Goal: Task Accomplishment & Management: Use online tool/utility

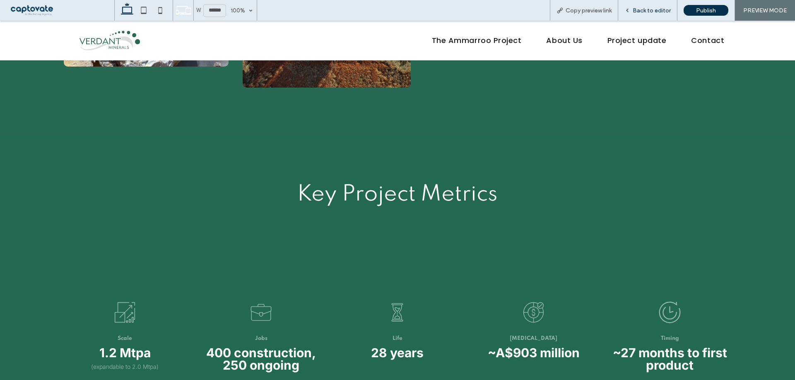
click at [650, 7] on span "Back to editor" at bounding box center [651, 10] width 38 height 7
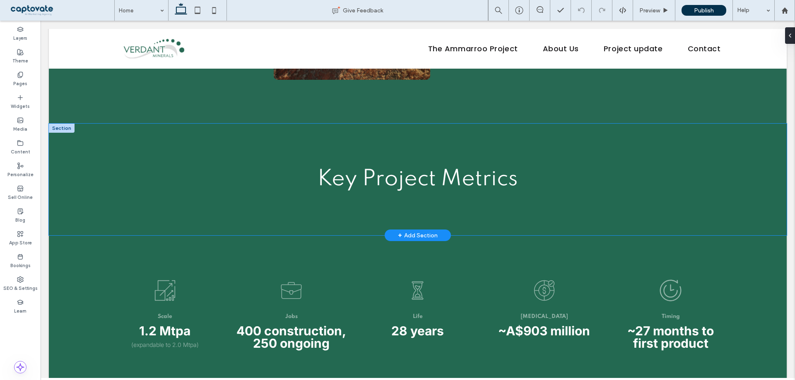
scroll to position [1190, 0]
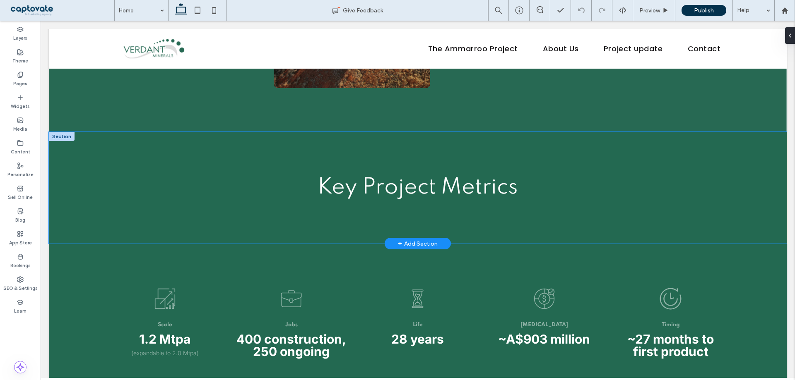
click at [128, 154] on div "Key Project Metrics" at bounding box center [418, 188] width 738 height 112
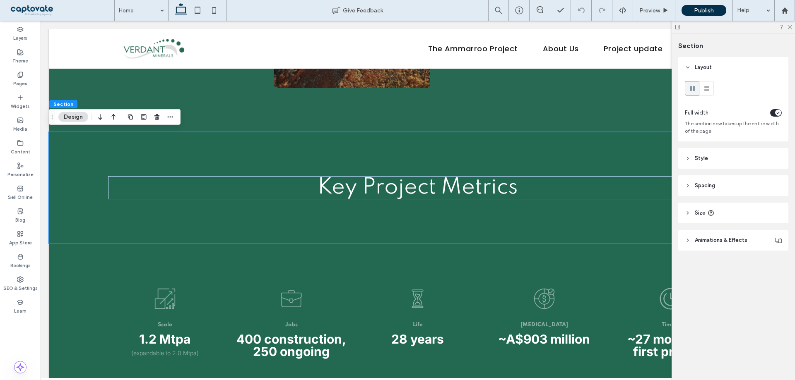
click at [699, 188] on span "Spacing" at bounding box center [705, 186] width 20 height 8
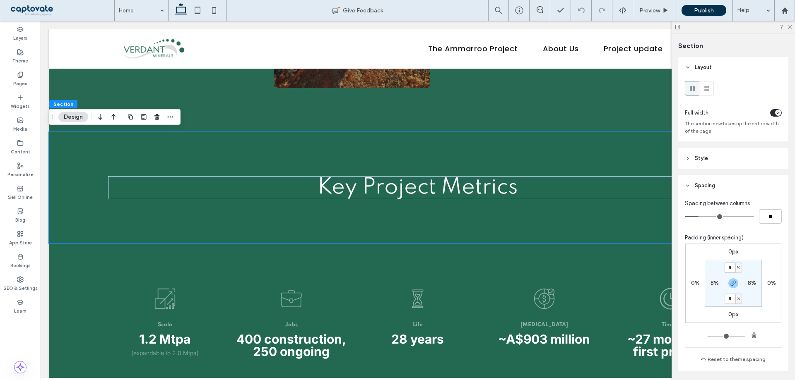
click at [728, 269] on input "*" at bounding box center [729, 268] width 11 height 10
type input "*"
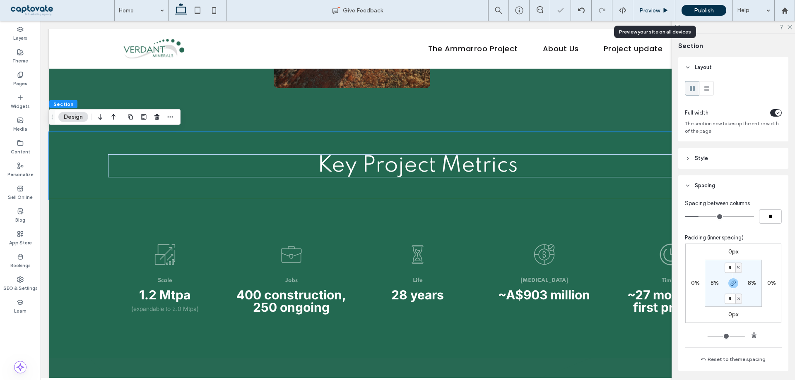
click at [651, 15] on div "Preview" at bounding box center [654, 10] width 42 height 21
click at [651, 13] on div "Preview" at bounding box center [654, 10] width 42 height 21
click at [658, 6] on div "Preview" at bounding box center [654, 10] width 42 height 21
click at [653, 12] on span "Preview" at bounding box center [649, 10] width 21 height 7
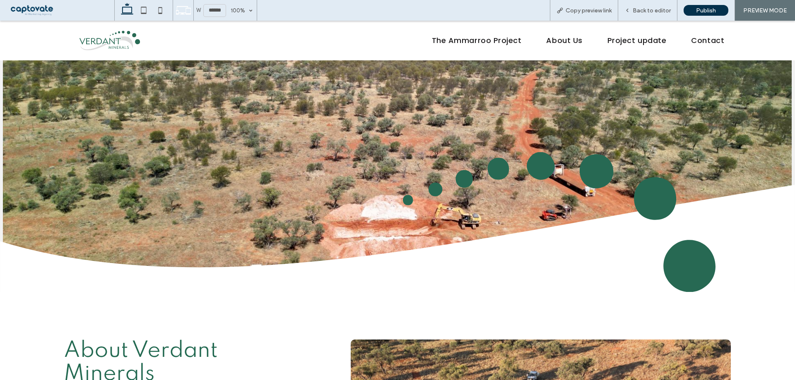
scroll to position [281, 0]
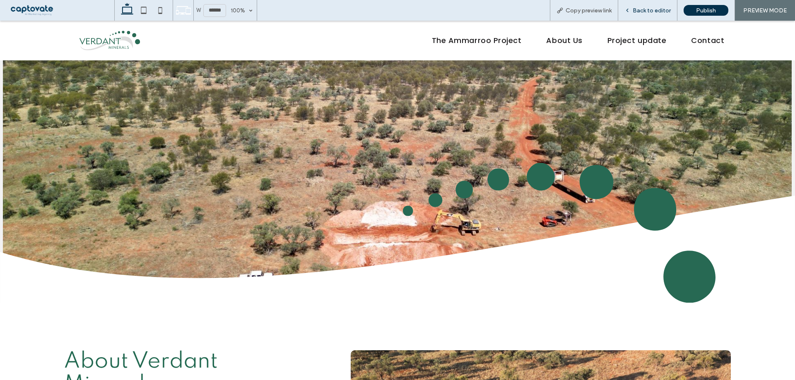
click at [650, 15] on div "Back to editor" at bounding box center [647, 10] width 59 height 21
click at [650, 13] on span "Back to editor" at bounding box center [651, 10] width 38 height 7
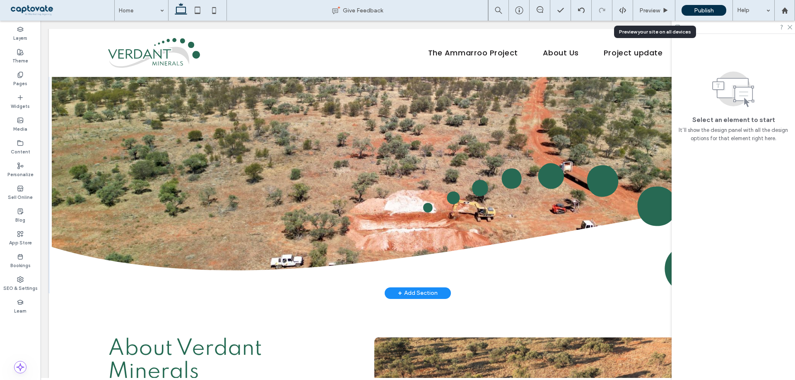
scroll to position [293, 0]
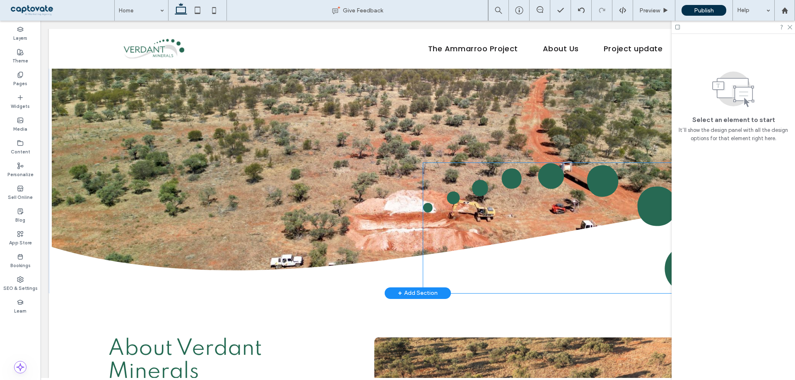
click at [597, 181] on img at bounding box center [568, 228] width 290 height 130
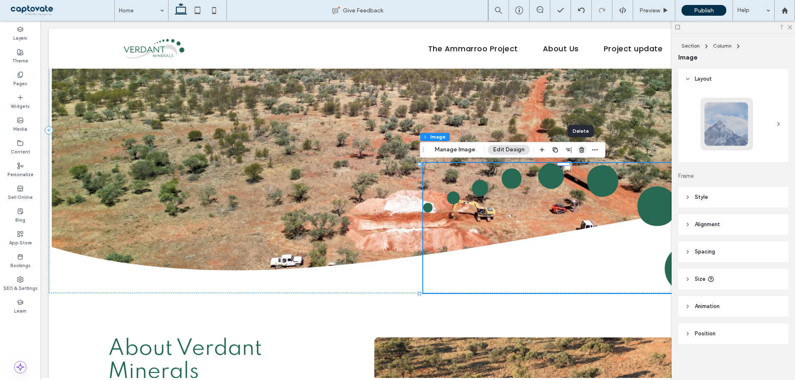
click at [578, 148] on icon "button" at bounding box center [581, 150] width 7 height 7
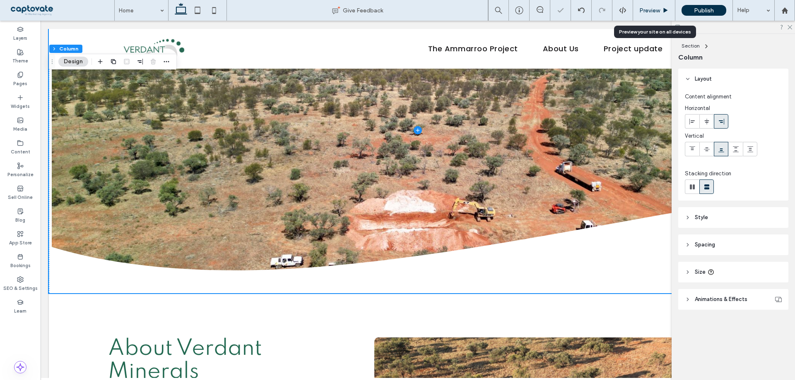
click at [644, 11] on span "Preview" at bounding box center [649, 10] width 21 height 7
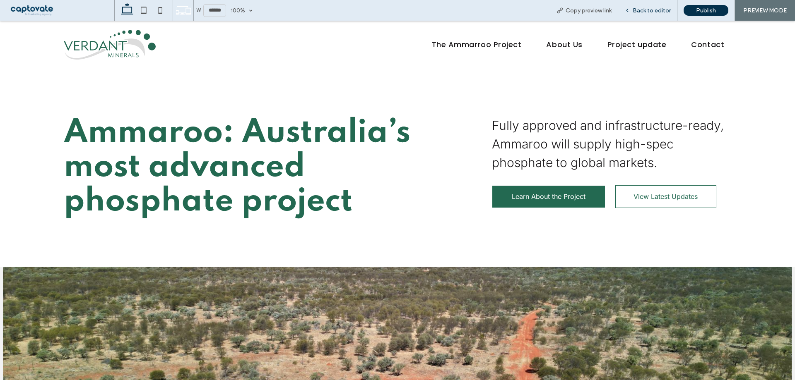
click at [654, 12] on span "Back to editor" at bounding box center [651, 10] width 38 height 7
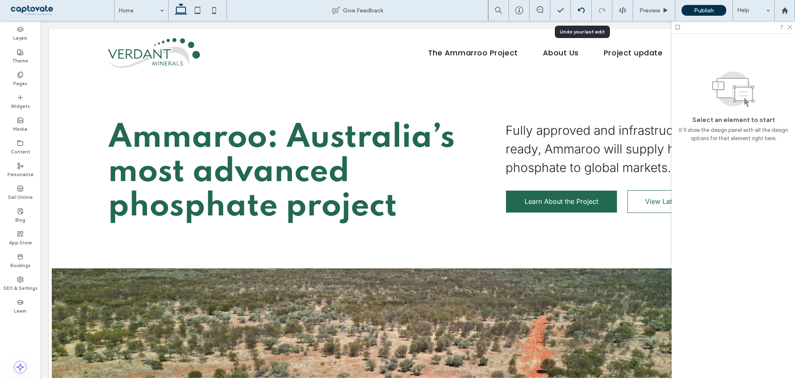
click at [578, 12] on icon at bounding box center [581, 10] width 7 height 7
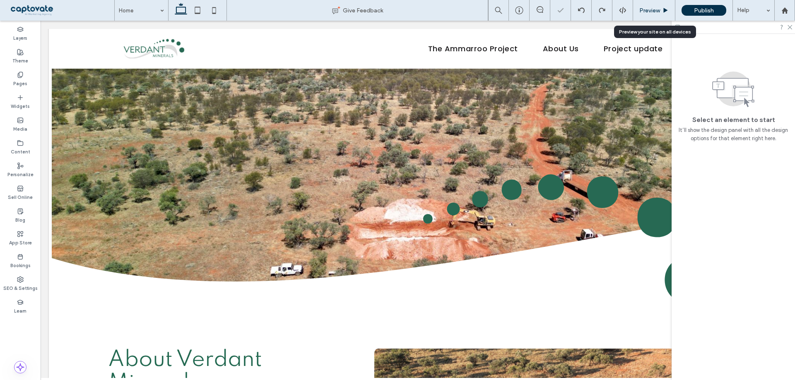
click at [655, 11] on span "Preview" at bounding box center [649, 10] width 21 height 7
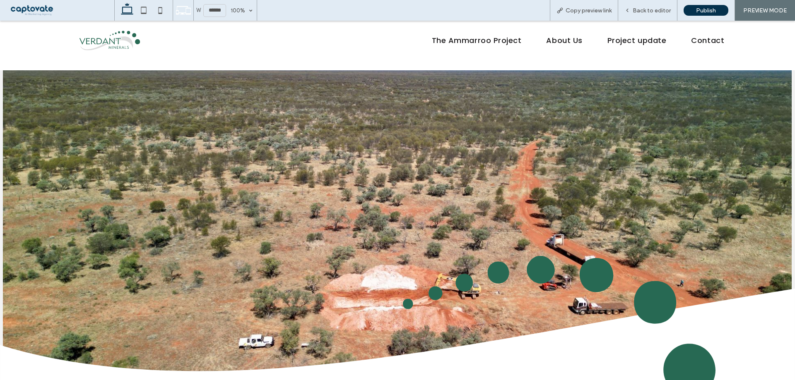
scroll to position [229, 0]
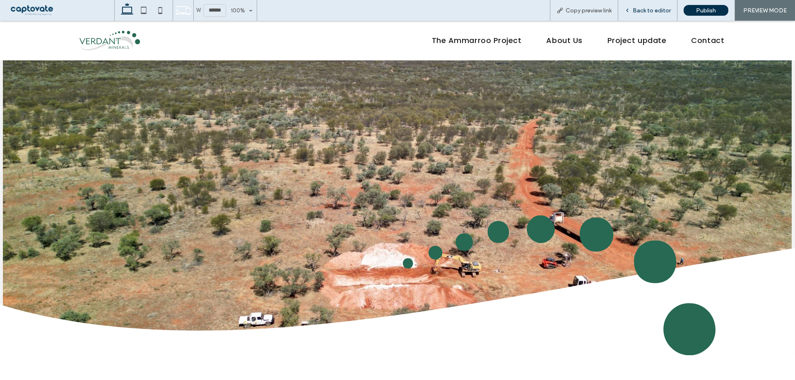
click at [644, 10] on span "Back to editor" at bounding box center [651, 10] width 38 height 7
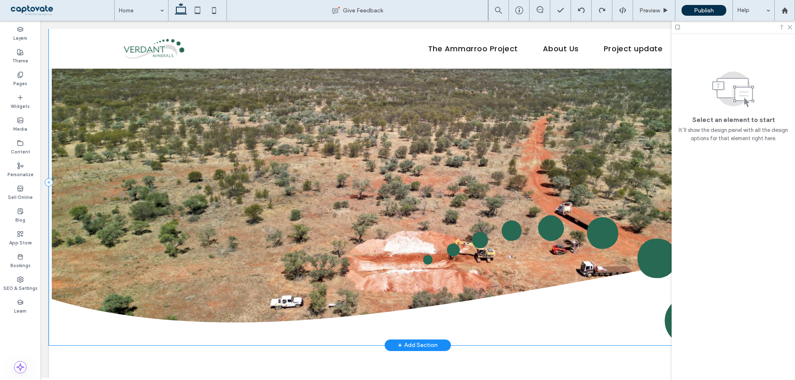
scroll to position [237, 0]
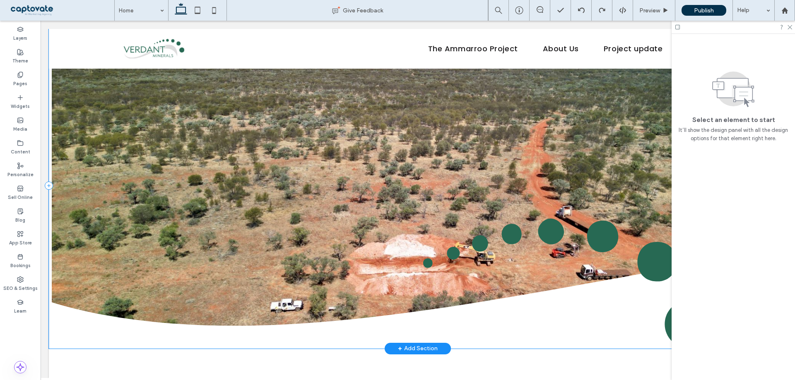
click at [352, 188] on div at bounding box center [418, 186] width 738 height 326
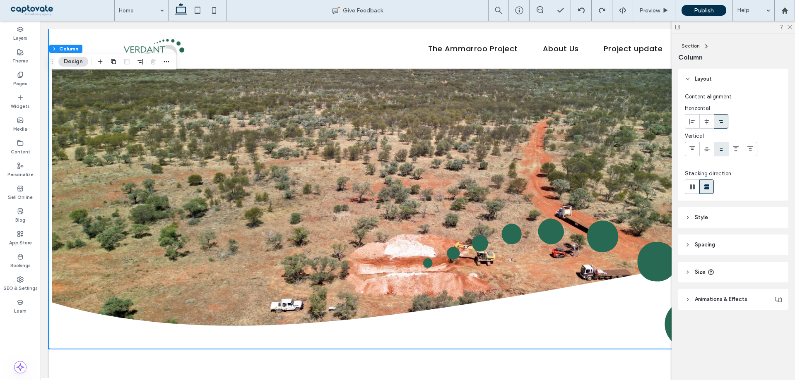
click at [727, 219] on header "Style" at bounding box center [733, 217] width 110 height 21
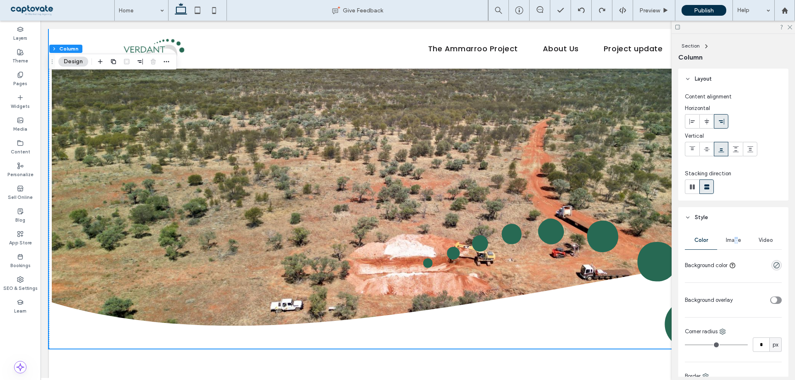
click at [734, 241] on span "Image" at bounding box center [733, 240] width 15 height 7
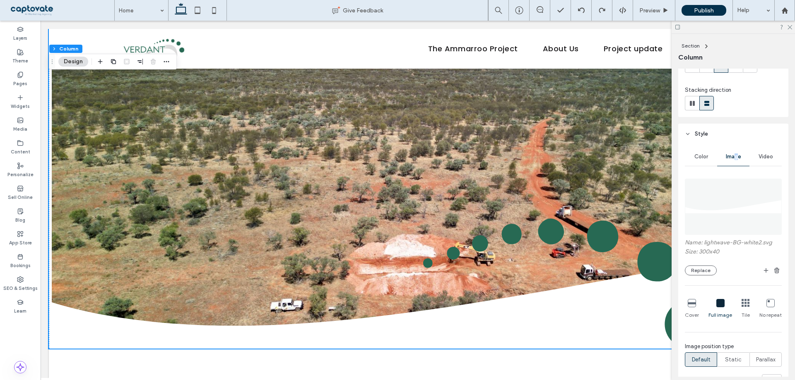
scroll to position [83, 0]
click at [274, 132] on div at bounding box center [418, 186] width 738 height 326
click at [167, 65] on icon "button" at bounding box center [166, 61] width 7 height 7
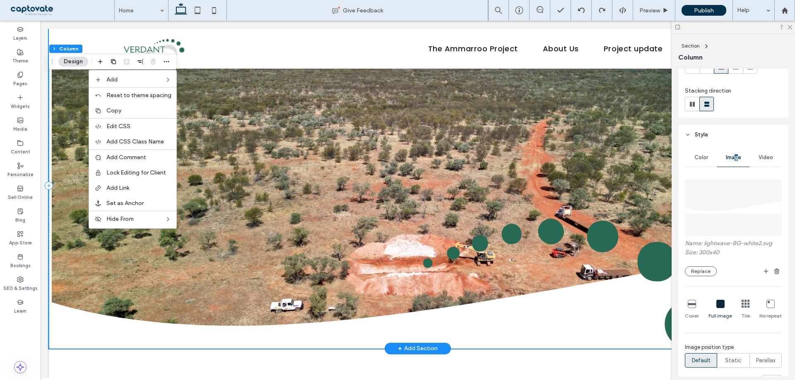
click at [381, 224] on div at bounding box center [418, 186] width 738 height 326
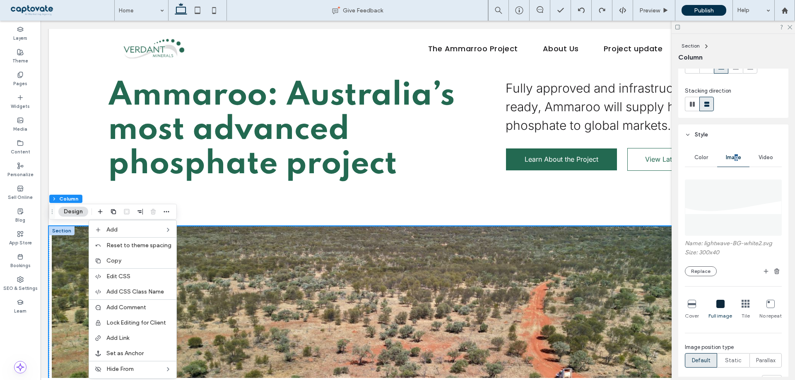
scroll to position [30, 0]
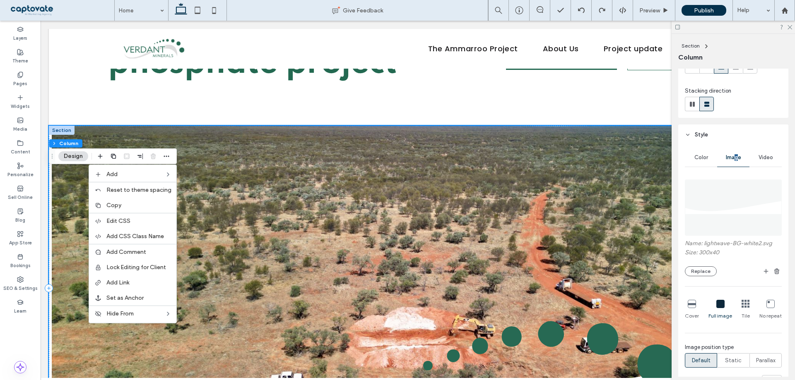
scroll to position [196, 0]
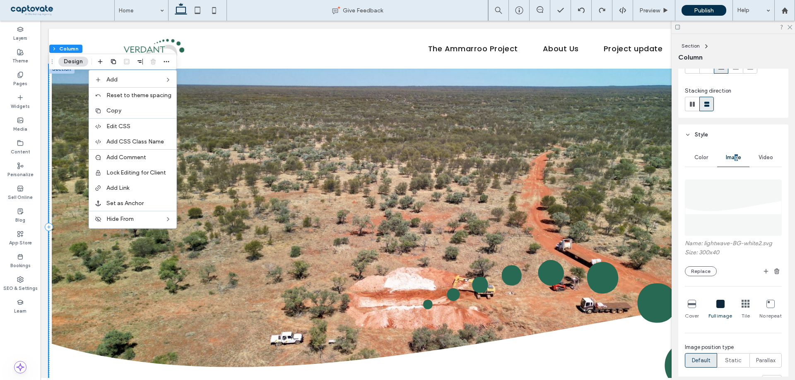
click at [304, 168] on div at bounding box center [418, 228] width 738 height 326
click at [344, 274] on div at bounding box center [418, 228] width 738 height 326
click at [628, 144] on div at bounding box center [418, 228] width 738 height 326
click at [702, 159] on span "Color" at bounding box center [701, 157] width 14 height 7
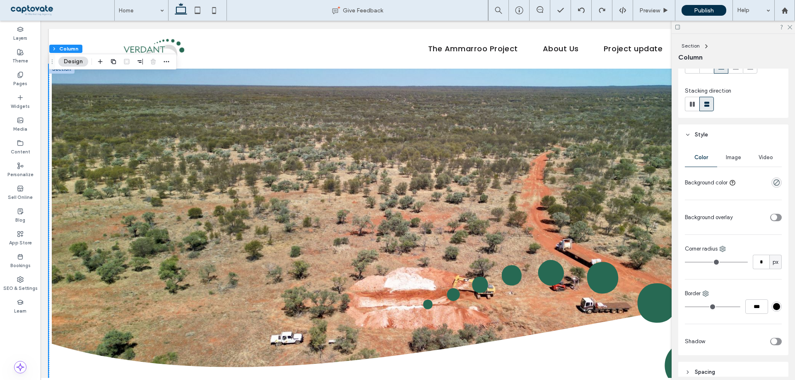
click at [754, 137] on header "Style" at bounding box center [733, 135] width 110 height 21
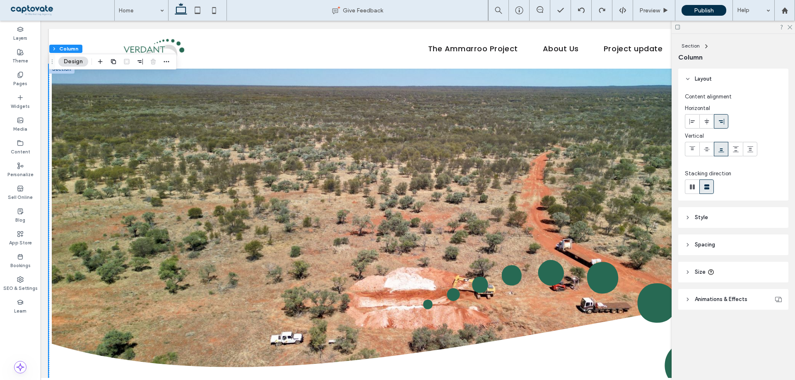
scroll to position [0, 0]
click at [791, 24] on icon at bounding box center [788, 26] width 5 height 5
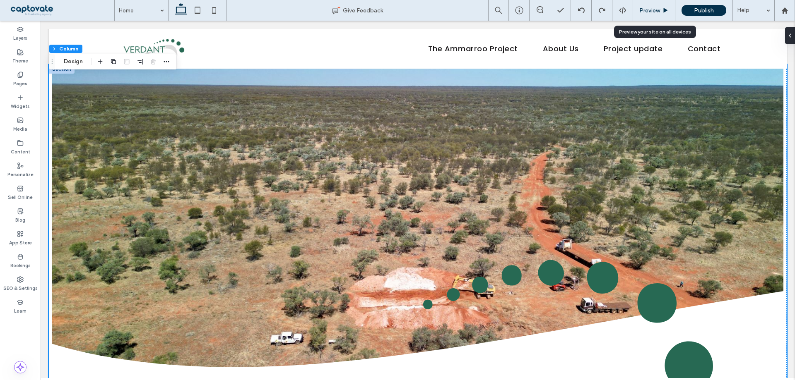
click at [649, 9] on span "Preview" at bounding box center [649, 10] width 21 height 7
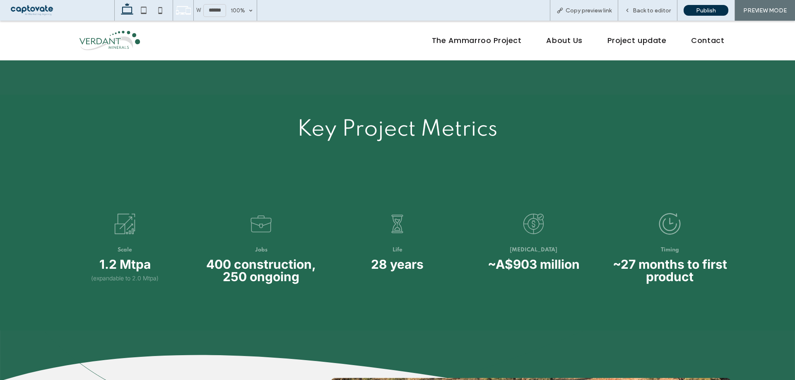
scroll to position [1233, 0]
click at [651, 15] on div "Back to editor" at bounding box center [647, 10] width 59 height 21
click at [651, 12] on span "Back to editor" at bounding box center [651, 10] width 38 height 7
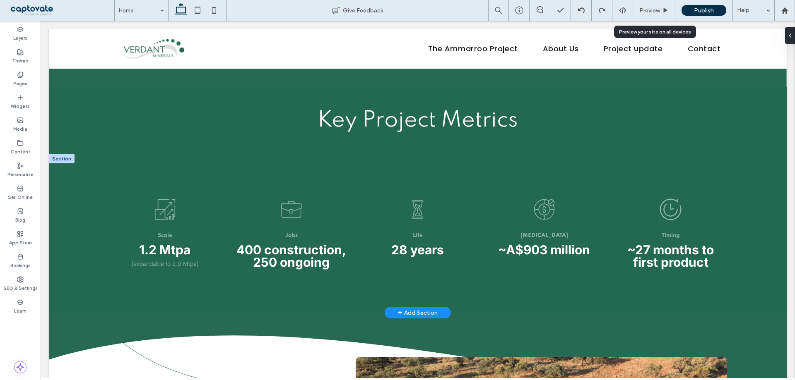
scroll to position [1231, 0]
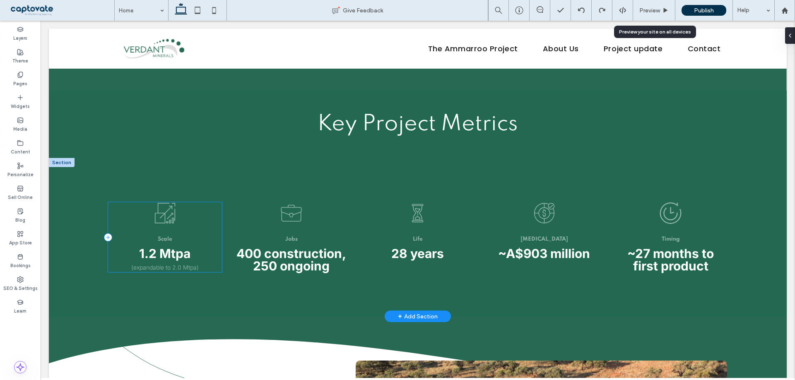
click at [189, 233] on div "Scale 1.2 Mtpa (expandable to 2.0 Mtpa)" at bounding box center [165, 237] width 114 height 70
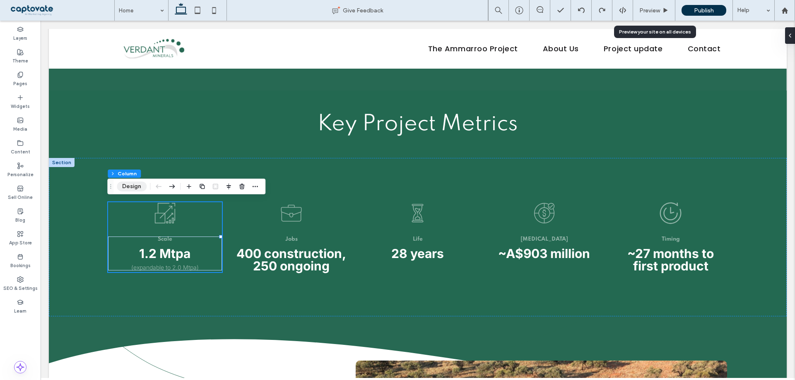
click at [134, 187] on button "Design" at bounding box center [132, 187] width 30 height 10
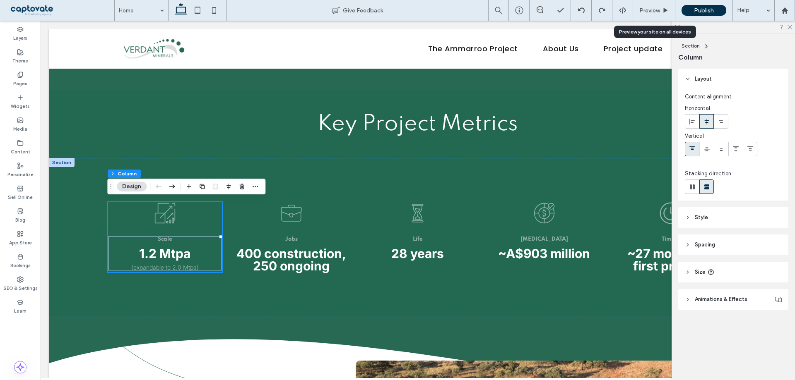
click at [718, 299] on span "Animations & Effects" at bounding box center [721, 300] width 53 height 8
click at [717, 323] on div "None" at bounding box center [733, 330] width 97 height 14
click at [715, 287] on div "None" at bounding box center [731, 286] width 92 height 14
click at [724, 213] on header "Style" at bounding box center [733, 217] width 110 height 21
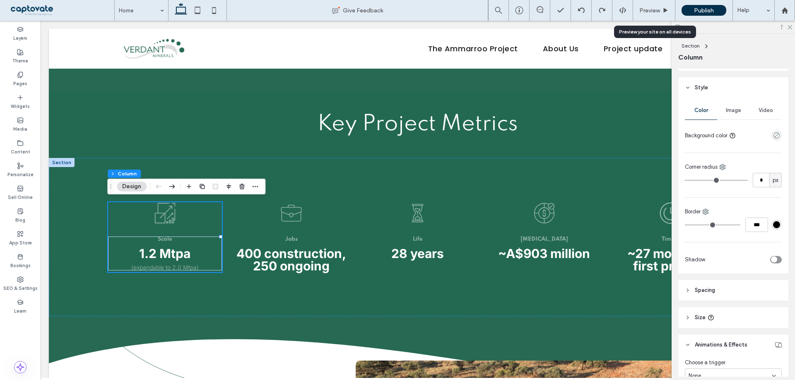
scroll to position [176, 0]
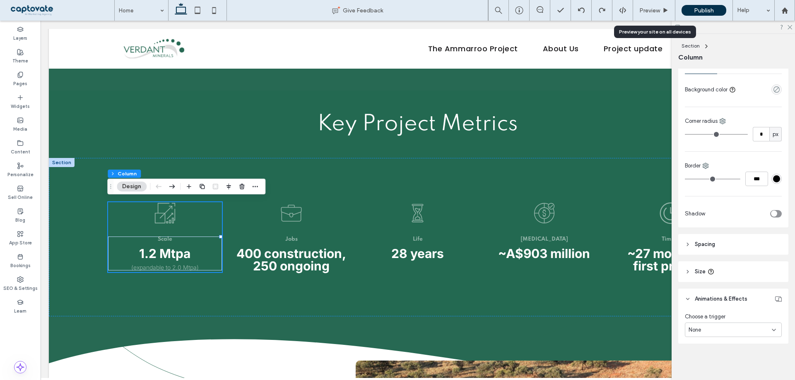
click at [724, 246] on header "Spacing" at bounding box center [733, 244] width 110 height 21
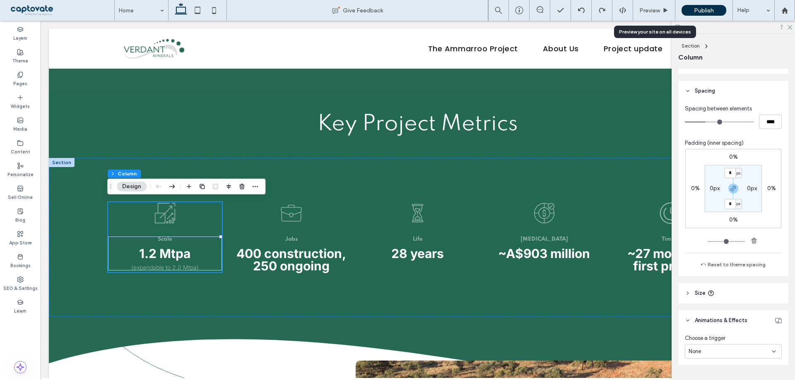
scroll to position [351, 0]
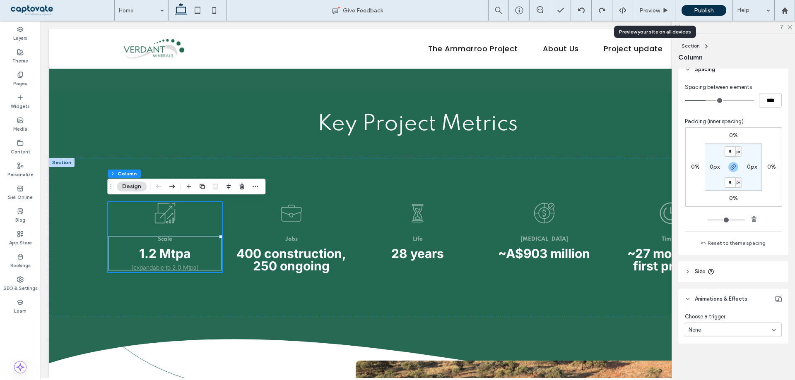
click at [724, 335] on div "None" at bounding box center [733, 330] width 97 height 14
click at [718, 315] on div "Scroll" at bounding box center [731, 315] width 92 height 14
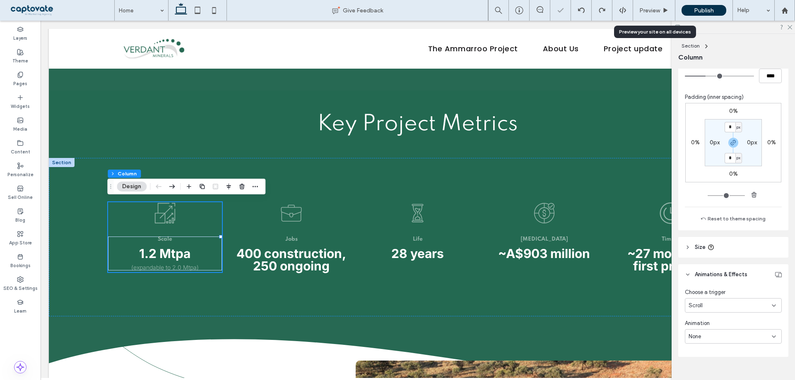
scroll to position [389, 0]
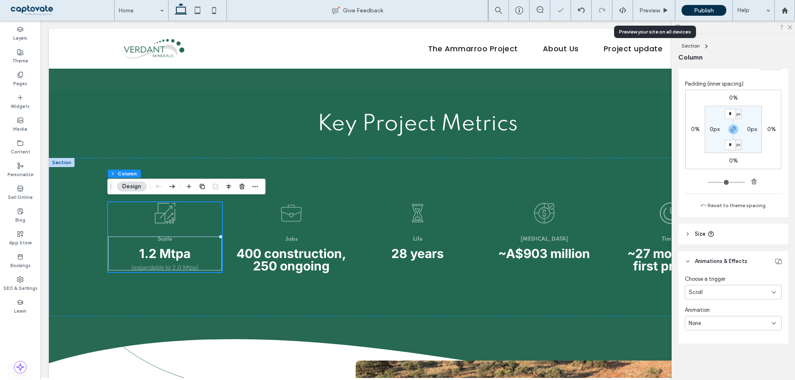
click at [721, 328] on div "None" at bounding box center [733, 323] width 97 height 14
click at [729, 298] on div "Zoom" at bounding box center [731, 294] width 92 height 14
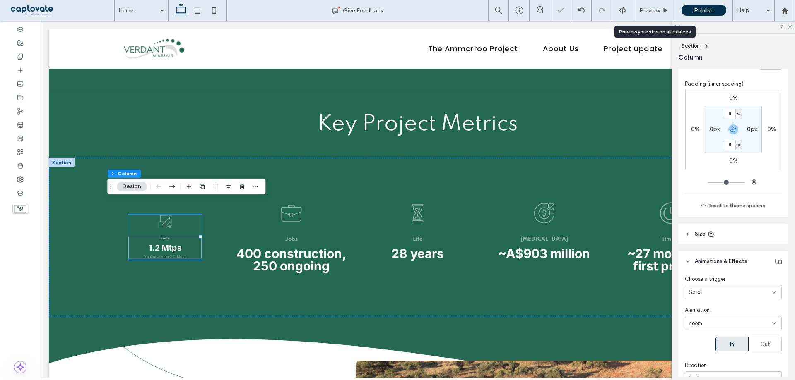
click at [736, 324] on div "Zoom" at bounding box center [729, 324] width 83 height 8
click at [723, 253] on div "Fade" at bounding box center [731, 251] width 92 height 14
click at [651, 14] on div "Preview" at bounding box center [654, 10] width 42 height 21
click at [656, 6] on div "Preview" at bounding box center [654, 10] width 42 height 21
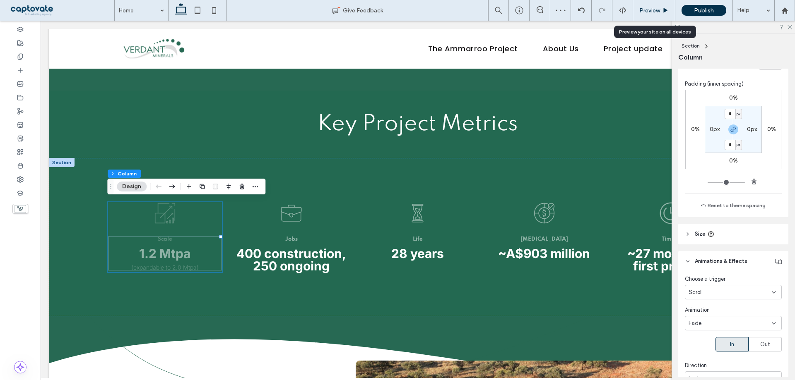
click at [658, 13] on div "Preview" at bounding box center [654, 10] width 42 height 21
click at [667, 12] on icon at bounding box center [665, 10] width 6 height 6
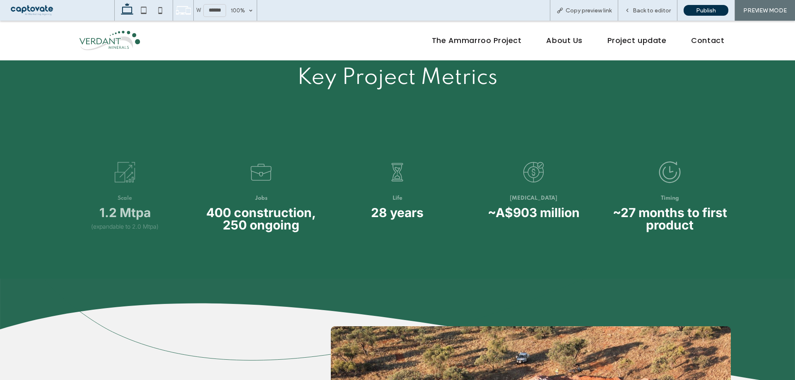
scroll to position [1316, 0]
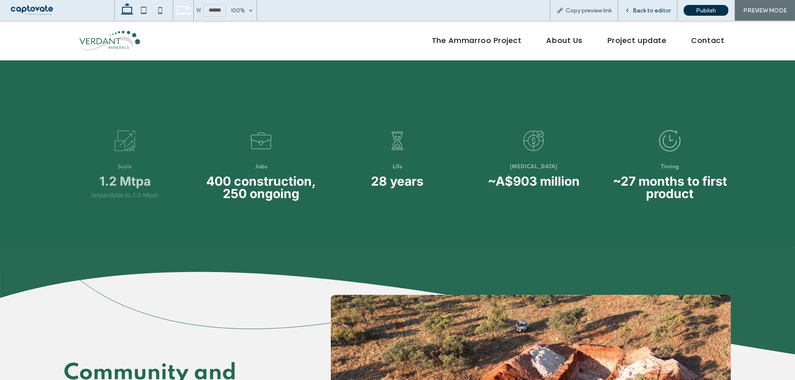
click at [653, 11] on span "Back to editor" at bounding box center [651, 10] width 38 height 7
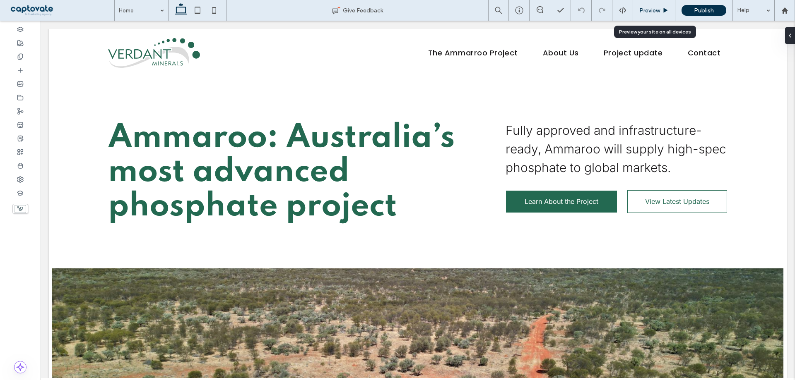
click at [650, 14] on div "Preview" at bounding box center [654, 10] width 42 height 21
click at [652, 10] on span "Preview" at bounding box center [649, 10] width 21 height 7
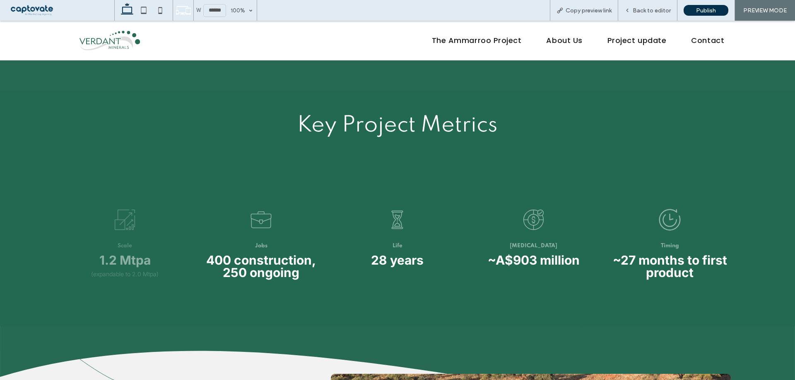
scroll to position [1233, 0]
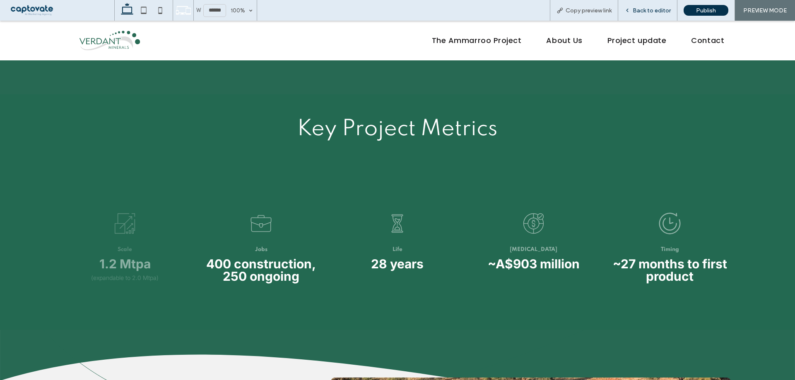
click at [639, 7] on span "Back to editor" at bounding box center [651, 10] width 38 height 7
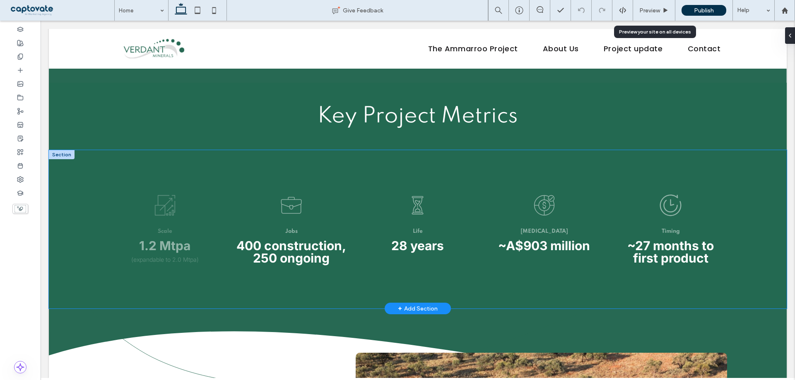
scroll to position [1231, 0]
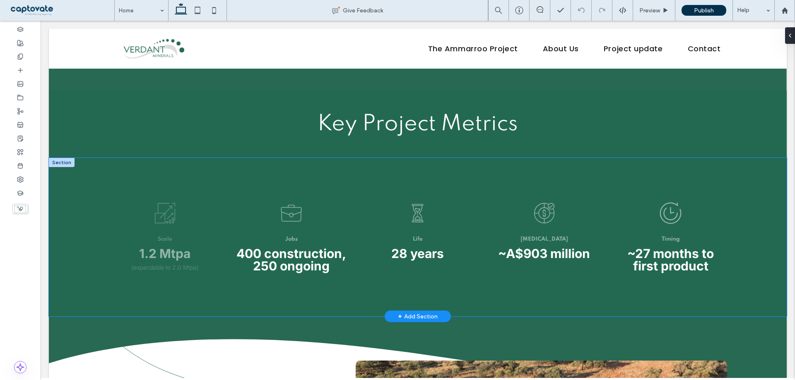
click at [406, 182] on div "Scale 1.2 Mtpa (expandable to 2.0 Mtpa) Jobs 400 construction, 250 ongoing Life…" at bounding box center [418, 237] width 738 height 159
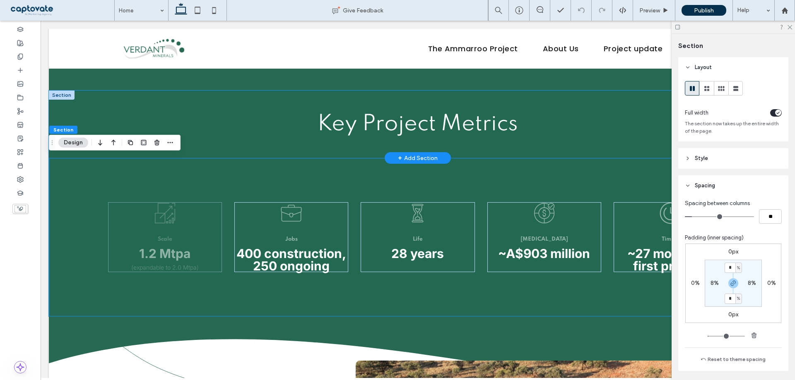
click at [565, 147] on div "Key Project Metrics" at bounding box center [418, 124] width 738 height 67
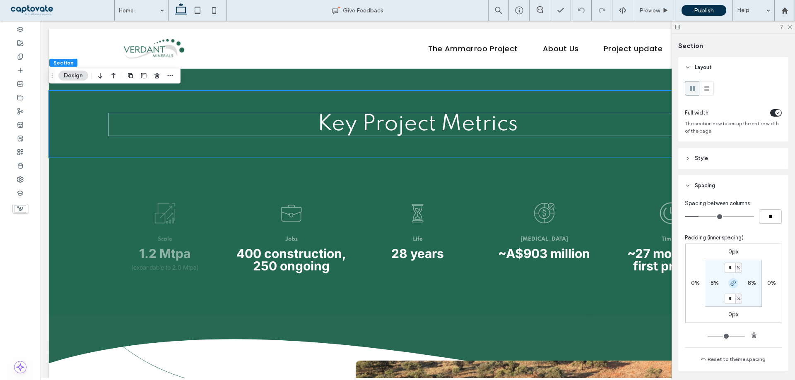
click at [731, 284] on icon "button" at bounding box center [733, 283] width 7 height 7
click at [729, 298] on label "3%" at bounding box center [733, 298] width 8 height 7
type input "*"
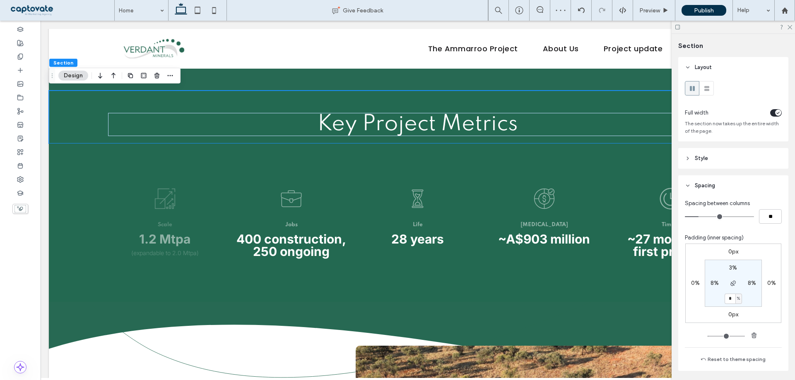
click at [730, 299] on input "*" at bounding box center [729, 299] width 11 height 10
type input "*"
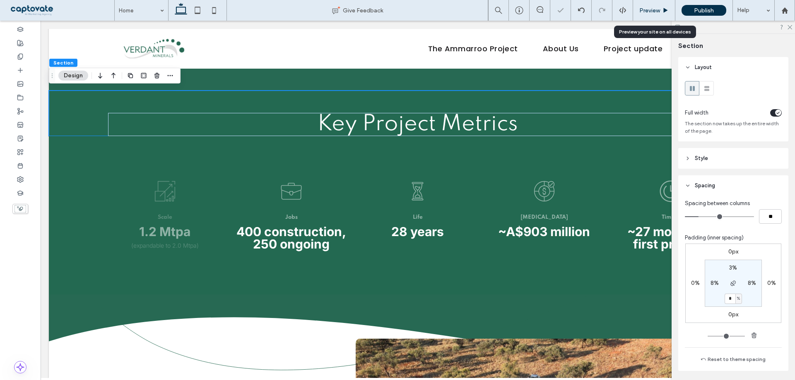
click at [657, 9] on span "Preview" at bounding box center [649, 10] width 21 height 7
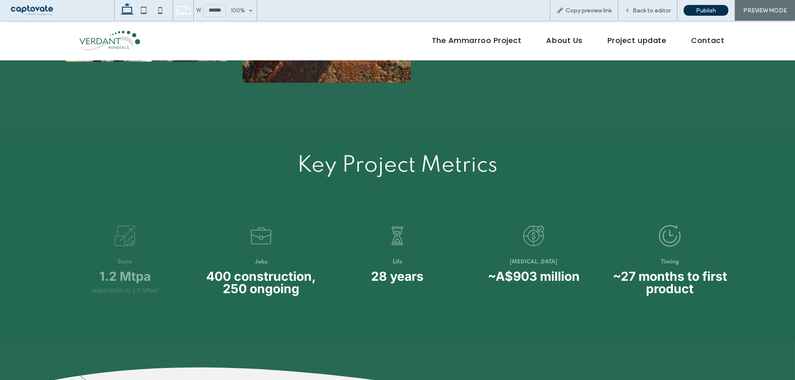
scroll to position [1192, 0]
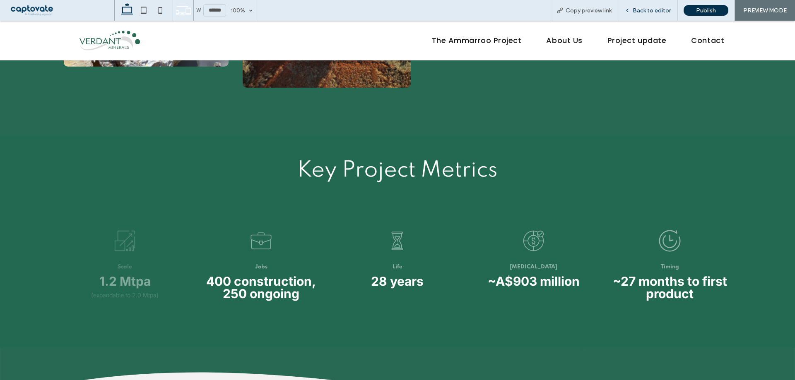
click at [651, 5] on div "Back to editor" at bounding box center [647, 10] width 59 height 21
click at [645, 20] on div "Back to editor" at bounding box center [647, 10] width 59 height 21
click at [652, 12] on span "Back to editor" at bounding box center [651, 10] width 38 height 7
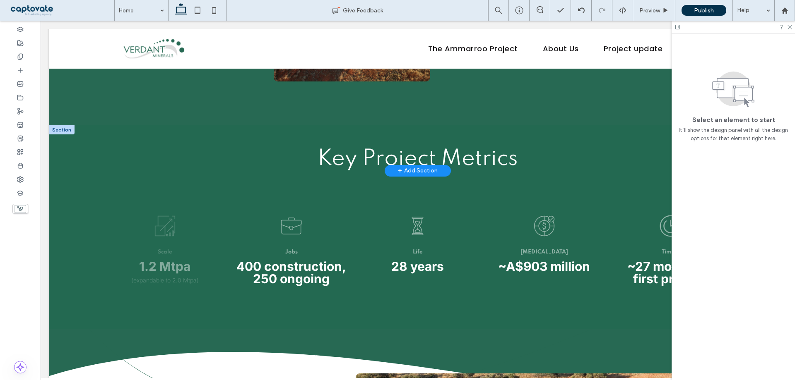
scroll to position [1190, 0]
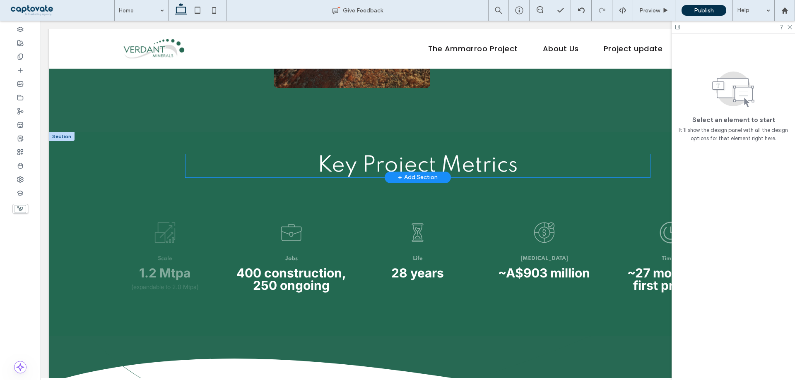
click at [463, 159] on span "Key Project Metrics" at bounding box center [417, 166] width 200 height 22
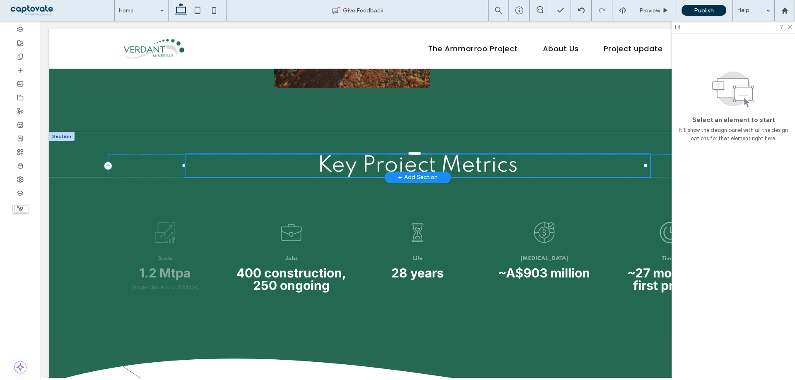
click at [463, 159] on div "Key Project Metrics" at bounding box center [417, 165] width 465 height 23
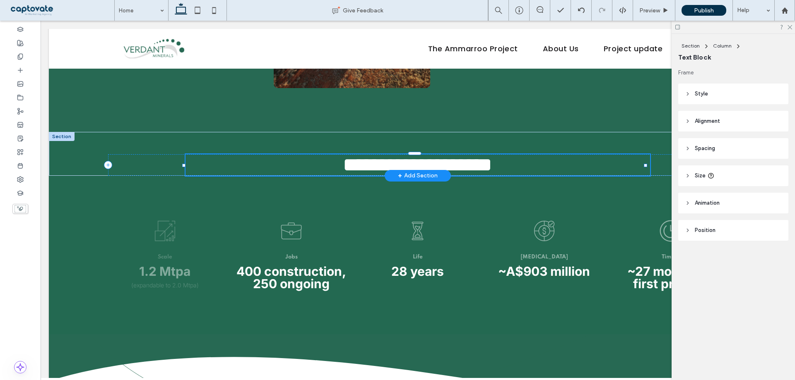
type input "*******"
type input "**"
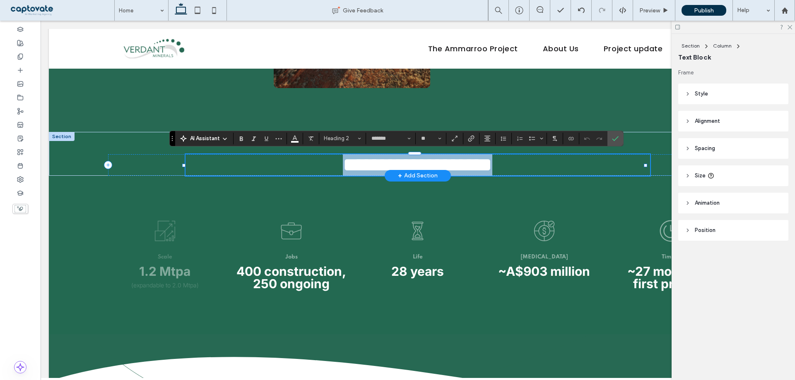
click at [461, 164] on span "**********" at bounding box center [417, 164] width 149 height 19
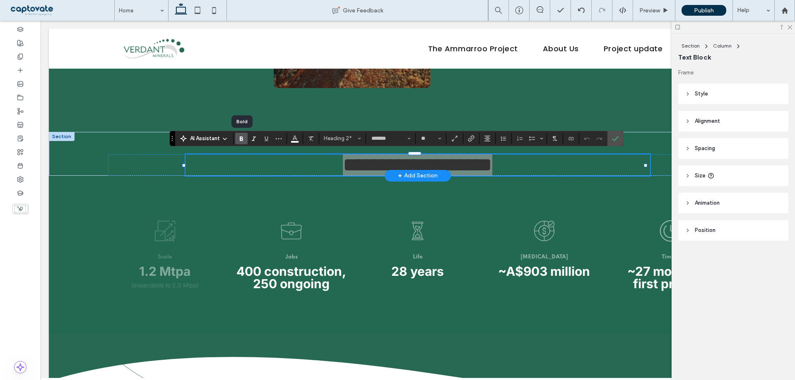
click at [243, 138] on icon "Bold" at bounding box center [241, 138] width 7 height 7
click at [663, 6] on div "Preview" at bounding box center [654, 10] width 42 height 21
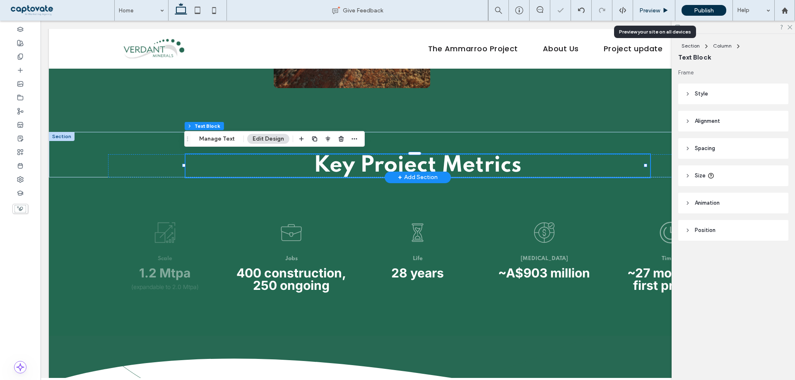
click at [663, 6] on div "Preview" at bounding box center [654, 10] width 42 height 21
click at [654, 13] on span "Preview" at bounding box center [649, 10] width 21 height 7
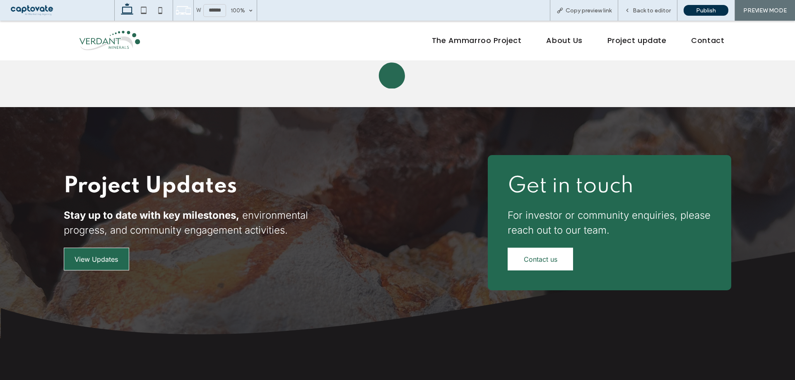
scroll to position [1813, 0]
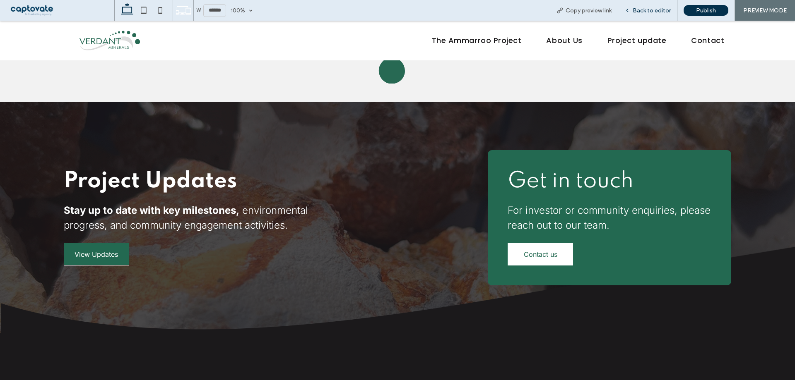
drag, startPoint x: 651, startPoint y: 2, endPoint x: 654, endPoint y: 14, distance: 12.8
click at [654, 14] on div "Back to editor" at bounding box center [647, 10] width 59 height 21
click at [656, 13] on span "Back to editor" at bounding box center [651, 10] width 38 height 7
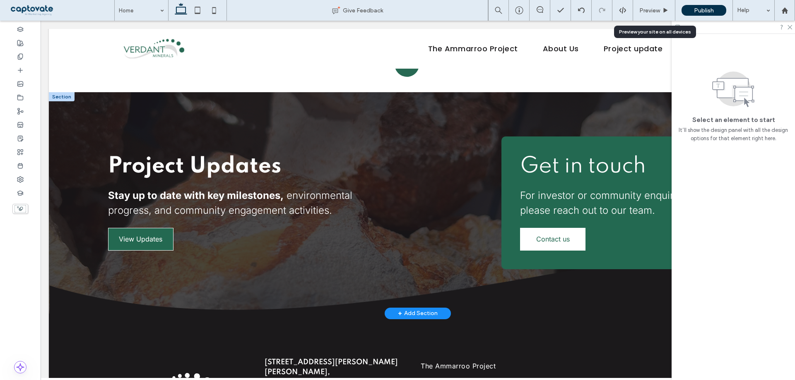
scroll to position [1795, 0]
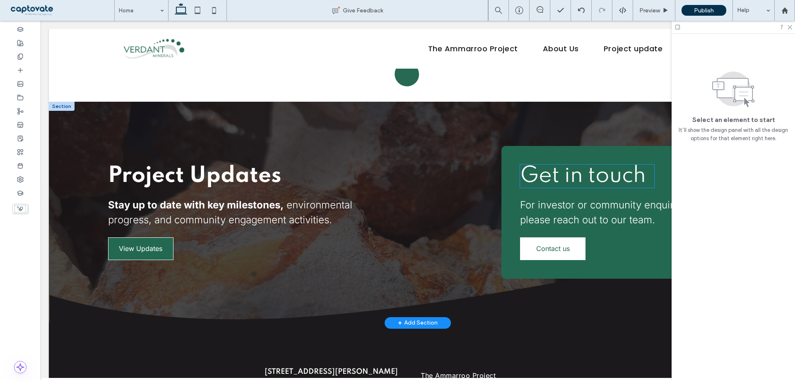
click at [589, 171] on span "Get in touch" at bounding box center [583, 176] width 126 height 22
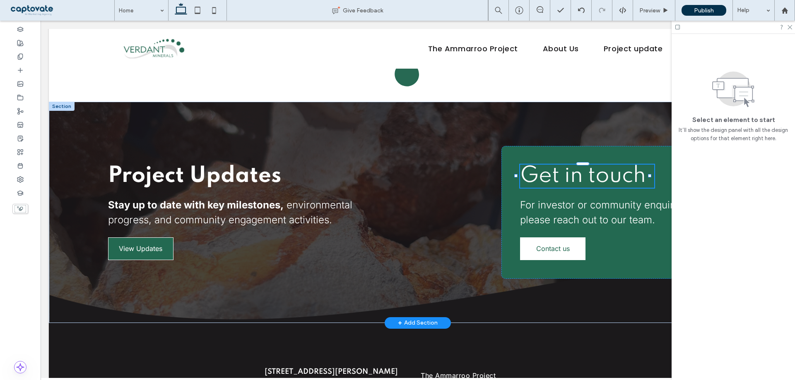
click at [589, 171] on div "Get in touch" at bounding box center [587, 176] width 134 height 23
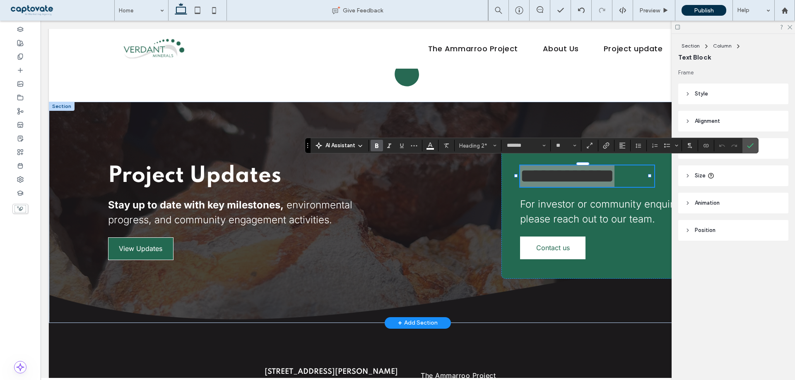
click at [381, 145] on label "Bold" at bounding box center [376, 146] width 12 height 12
click at [652, 10] on span "Preview" at bounding box center [649, 10] width 21 height 7
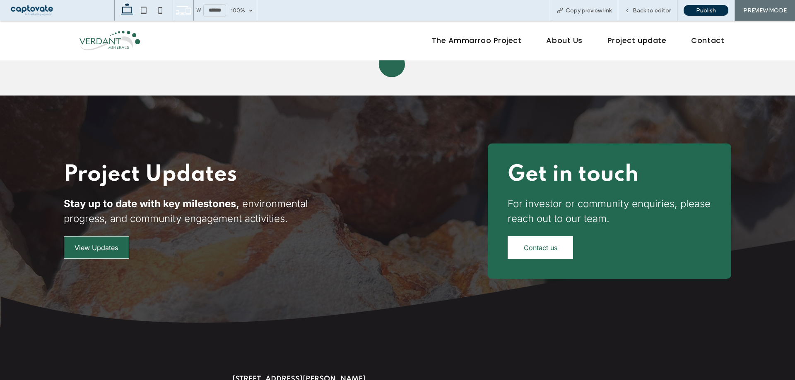
click at [652, 10] on span "Back to editor" at bounding box center [651, 10] width 38 height 7
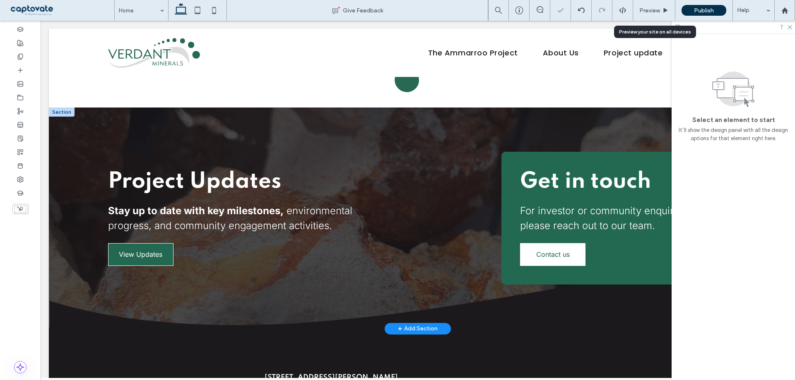
click at [652, 10] on span "Preview" at bounding box center [649, 10] width 21 height 7
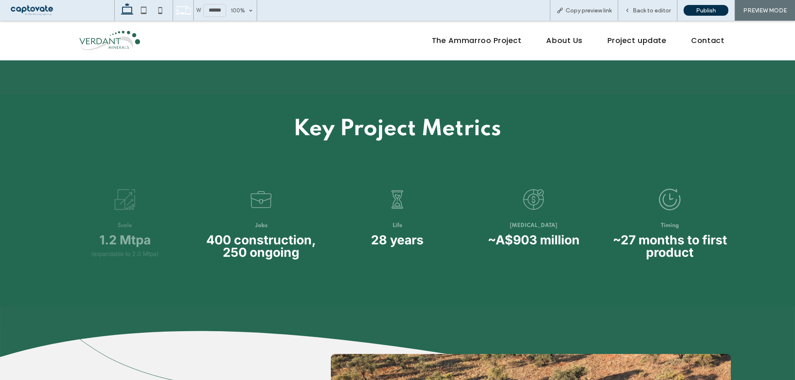
scroll to position [1192, 0]
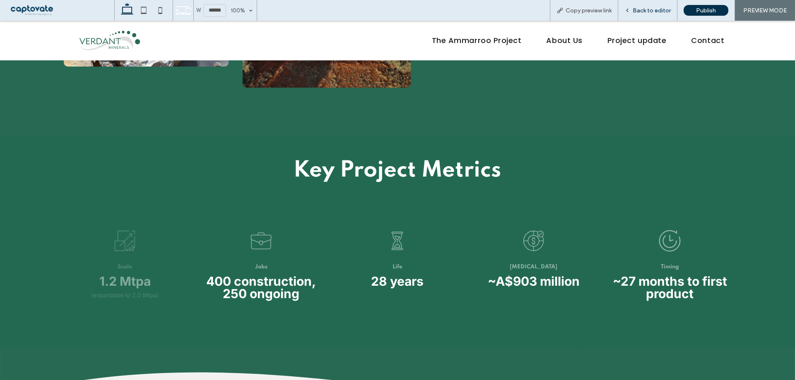
click at [647, 13] on span "Back to editor" at bounding box center [651, 10] width 38 height 7
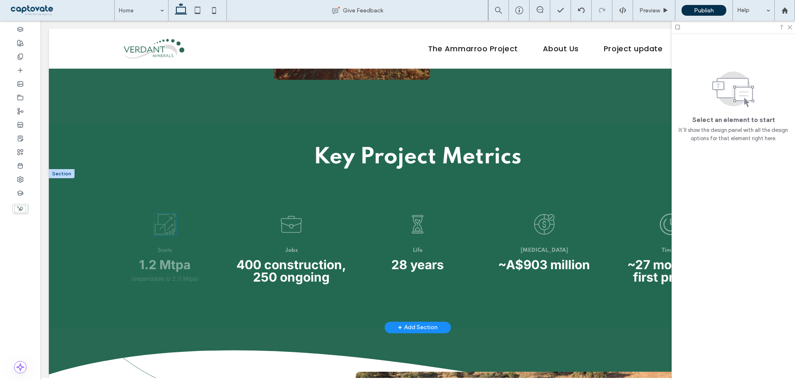
scroll to position [1190, 0]
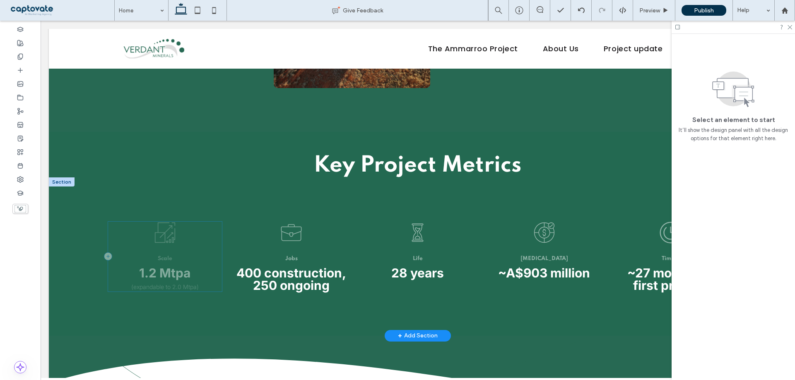
click at [118, 249] on div "Scale 1.2 Mtpa (expandable to 2.0 Mtpa)" at bounding box center [165, 257] width 114 height 70
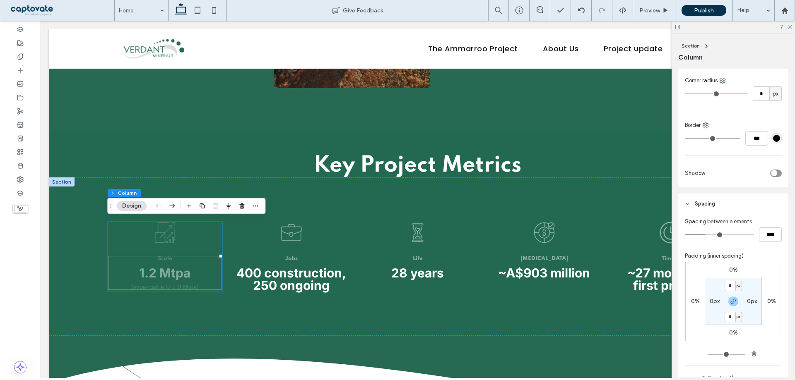
scroll to position [373, 0]
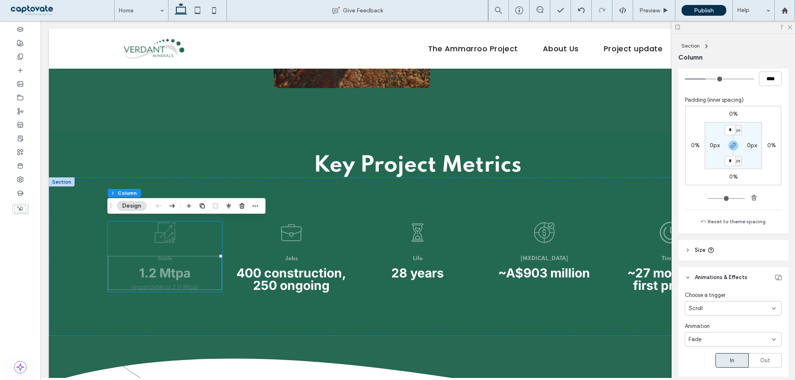
click at [735, 317] on section "Choose a trigger Scroll Animation Fade In Out Direction In place Where animatio…" at bounding box center [733, 384] width 97 height 186
click at [737, 313] on div "Scroll" at bounding box center [733, 308] width 97 height 14
click at [728, 318] on div "None" at bounding box center [731, 323] width 92 height 14
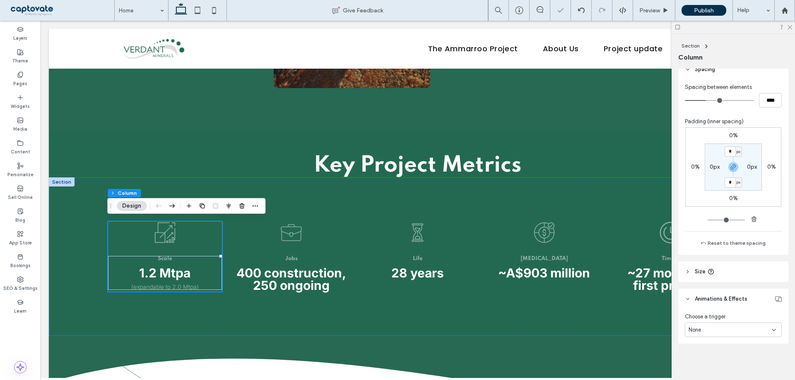
scroll to position [351, 0]
click at [84, 159] on div "Key Project Metrics" at bounding box center [418, 154] width 738 height 45
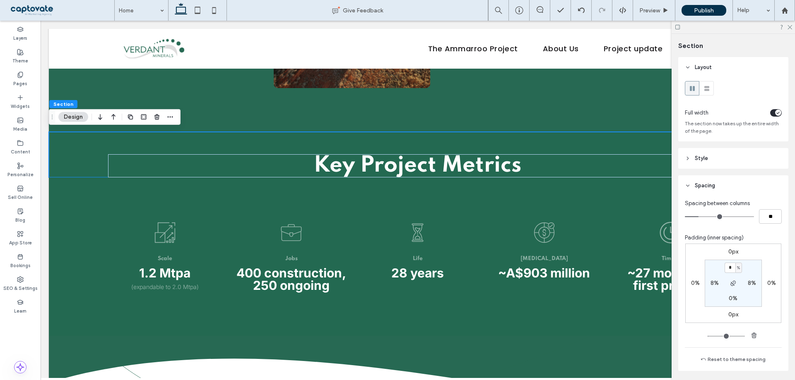
type input "*"
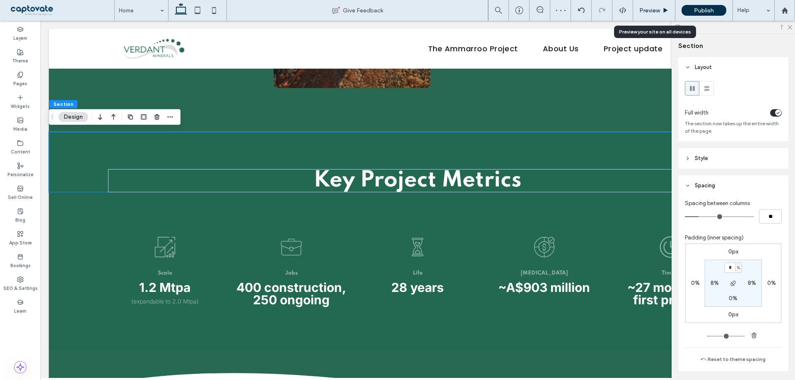
click at [663, 12] on icon at bounding box center [665, 10] width 6 height 6
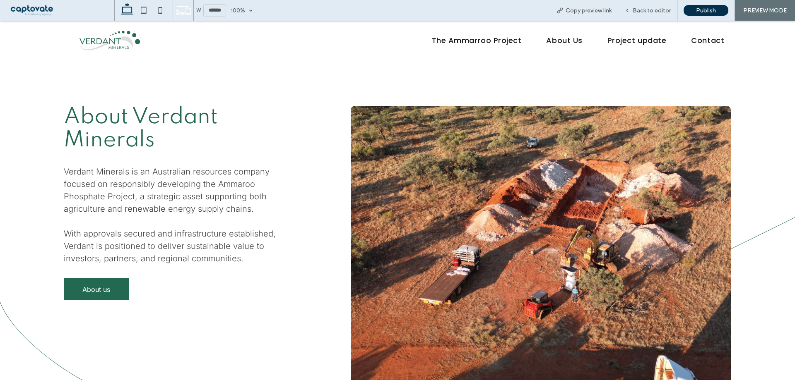
scroll to position [530, 0]
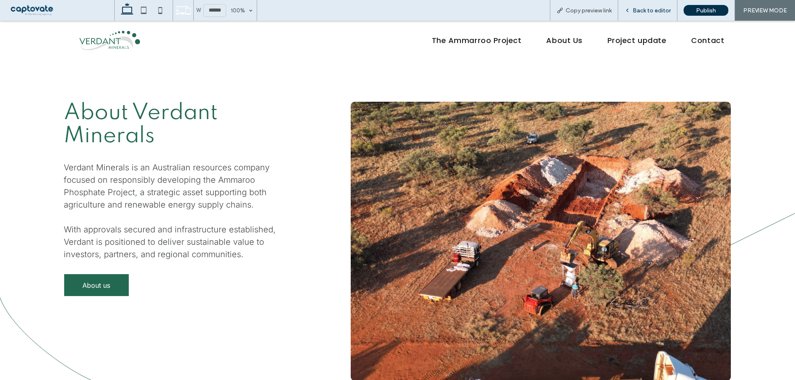
click at [659, 18] on div "Back to editor" at bounding box center [647, 10] width 59 height 21
click at [659, 12] on span "Back to editor" at bounding box center [651, 10] width 38 height 7
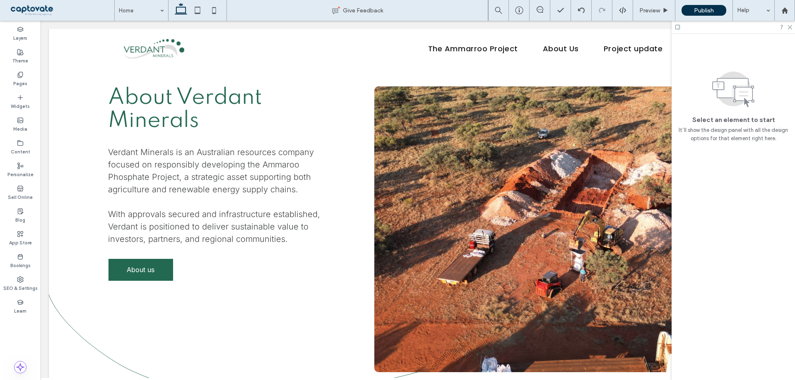
scroll to position [541, 0]
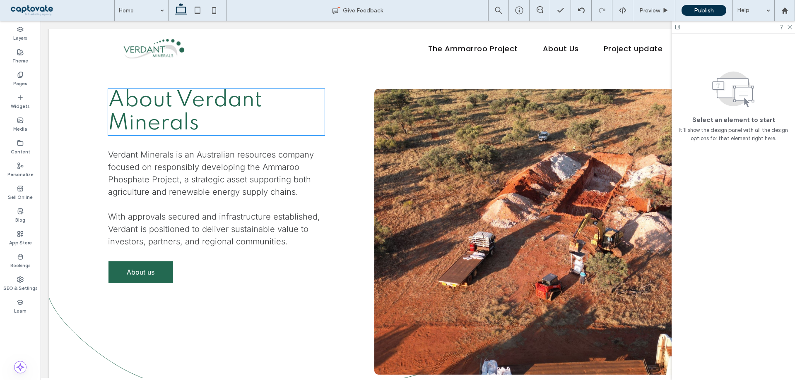
click at [181, 109] on span "About Verdant Minerals" at bounding box center [185, 111] width 154 height 45
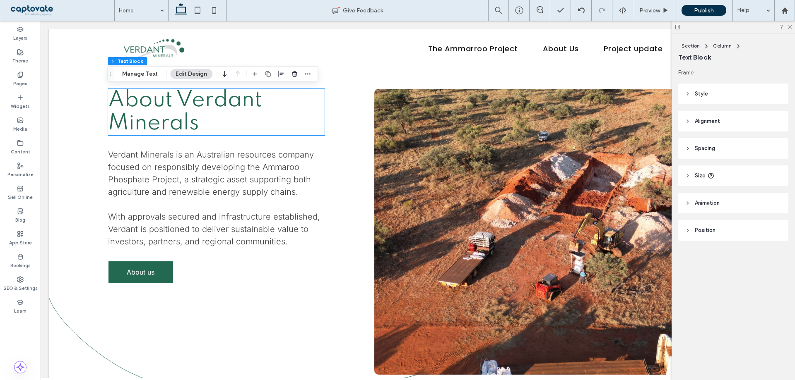
click at [181, 109] on div "About Verdant Minerals" at bounding box center [216, 112] width 217 height 46
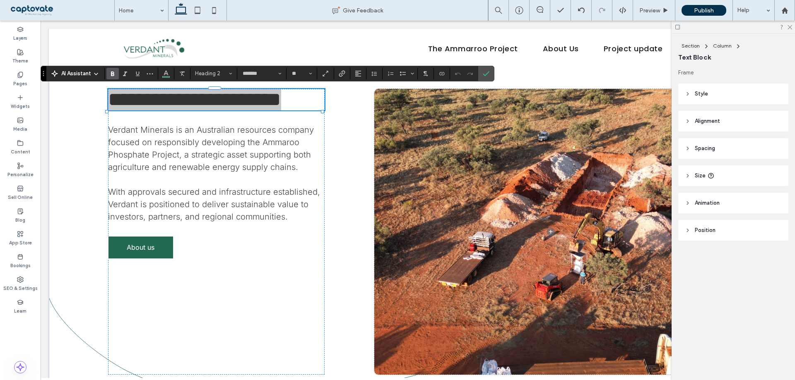
click at [108, 77] on label "Bold" at bounding box center [112, 74] width 12 height 12
click at [648, 11] on span "Preview" at bounding box center [649, 10] width 21 height 7
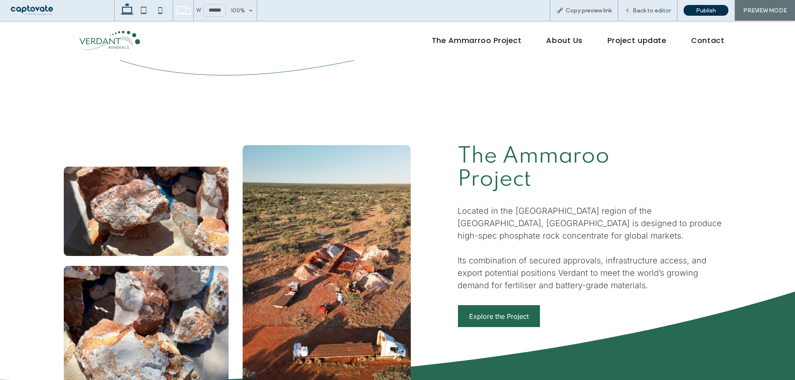
scroll to position [903, 0]
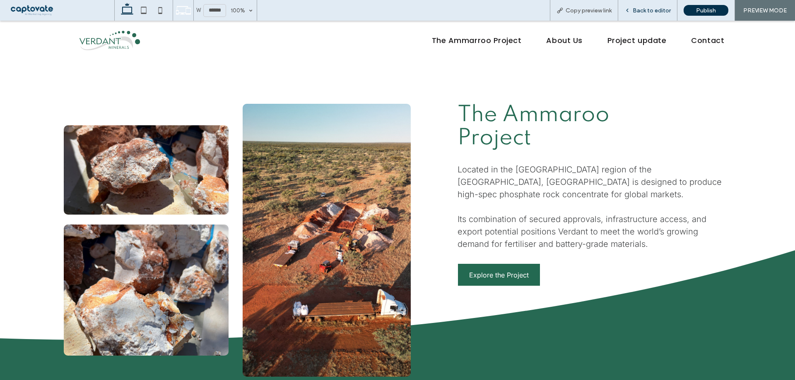
click at [646, 12] on span "Back to editor" at bounding box center [651, 10] width 38 height 7
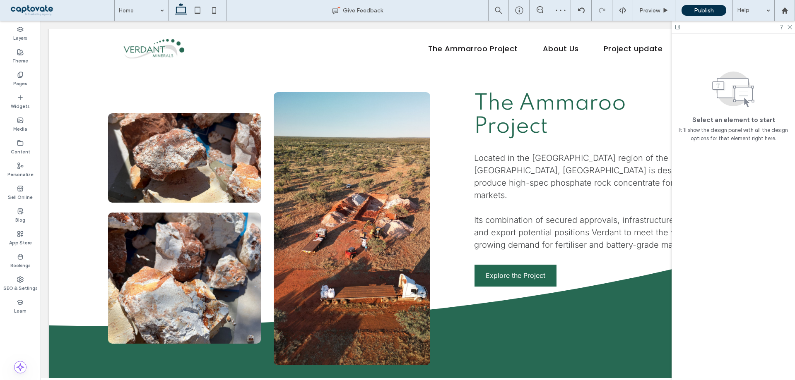
scroll to position [904, 0]
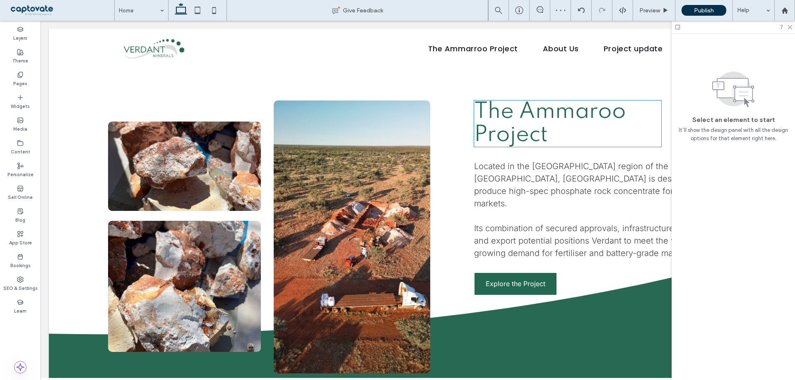
click at [512, 127] on span "The Ammaroo Project" at bounding box center [550, 123] width 152 height 45
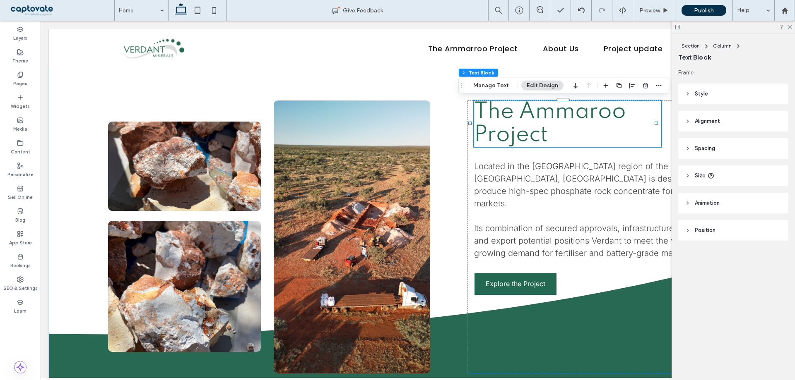
click at [512, 127] on span "The Ammaroo Project" at bounding box center [550, 123] width 152 height 45
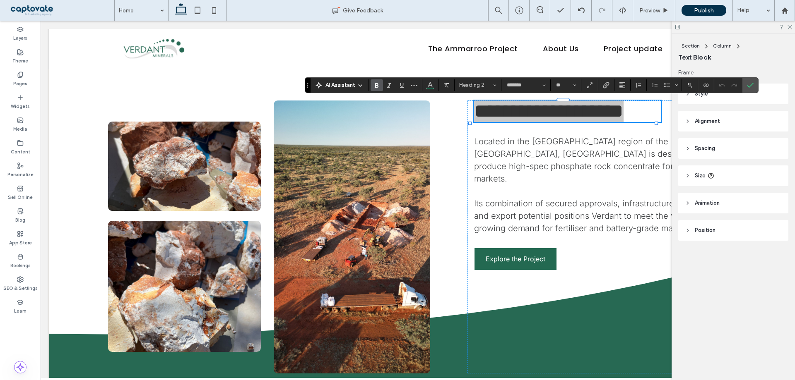
click at [377, 89] on span "Bold" at bounding box center [376, 85] width 7 height 11
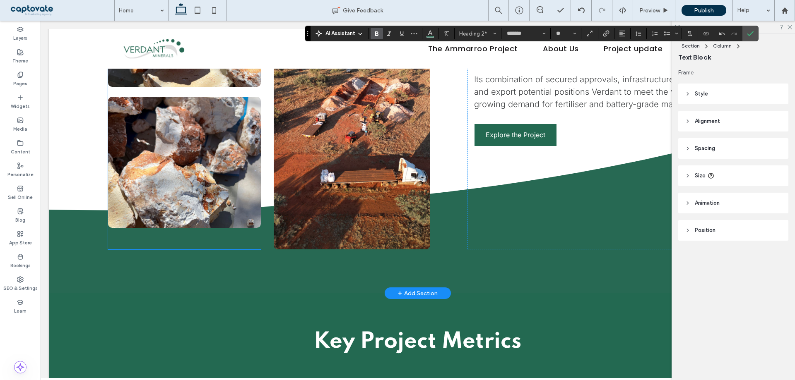
scroll to position [946, 0]
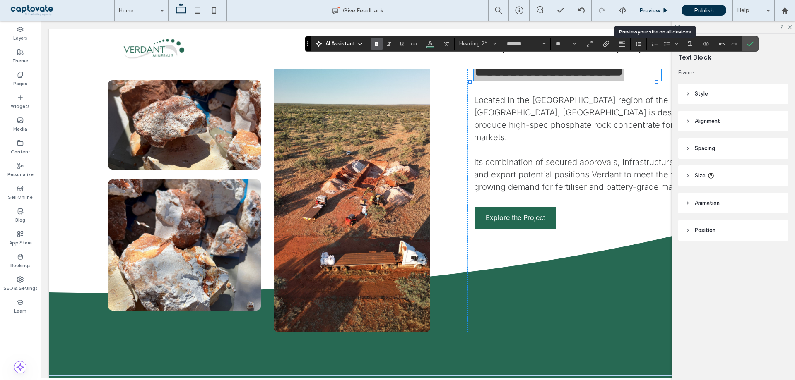
click at [671, 11] on div "Preview" at bounding box center [654, 10] width 42 height 7
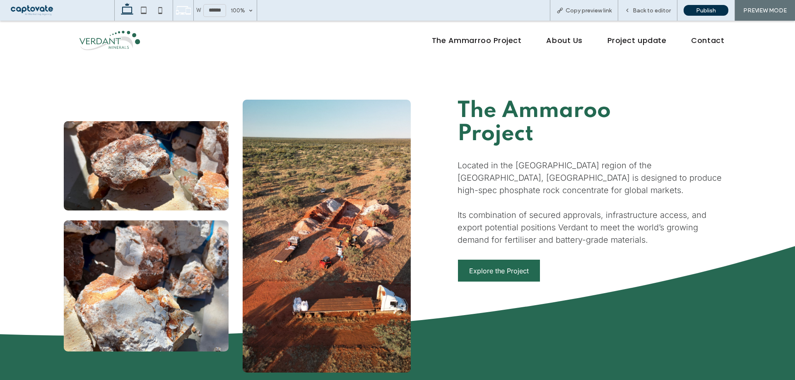
scroll to position [906, 0]
click at [657, 13] on span "Back to editor" at bounding box center [651, 10] width 38 height 7
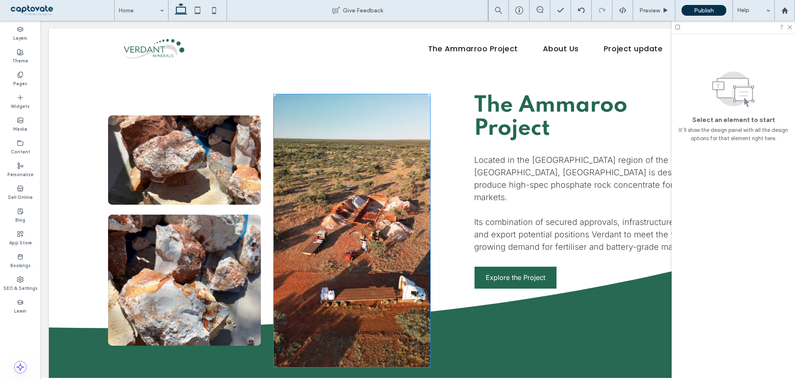
scroll to position [908, 0]
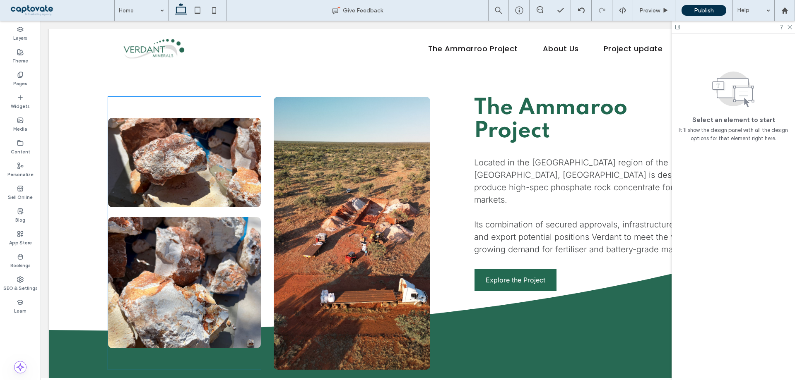
click at [201, 267] on img at bounding box center [184, 282] width 153 height 131
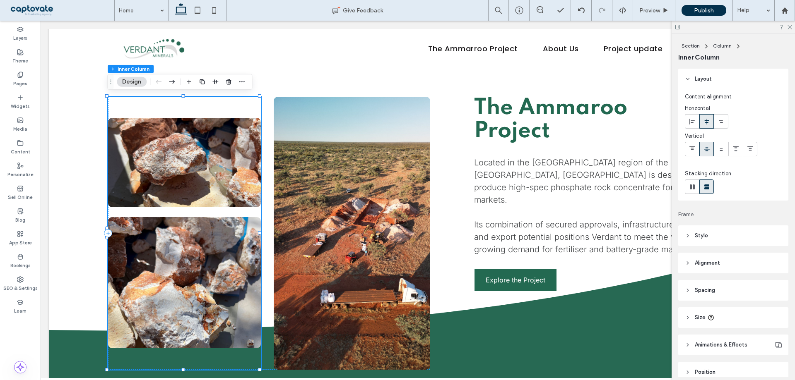
click at [201, 267] on img at bounding box center [184, 282] width 153 height 131
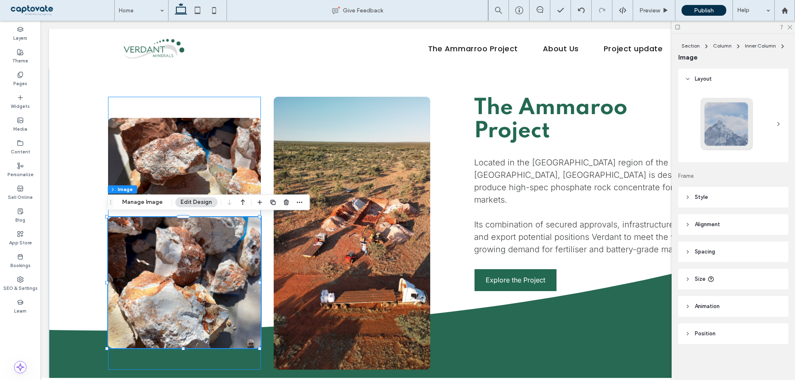
type input "**"
click at [151, 202] on button "Manage Image" at bounding box center [142, 202] width 51 height 10
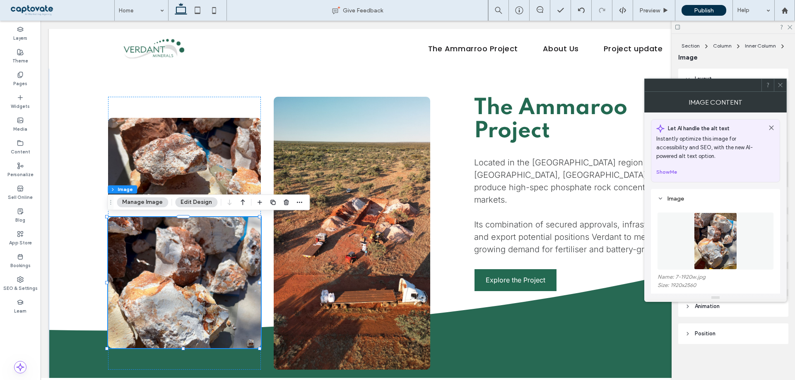
scroll to position [83, 0]
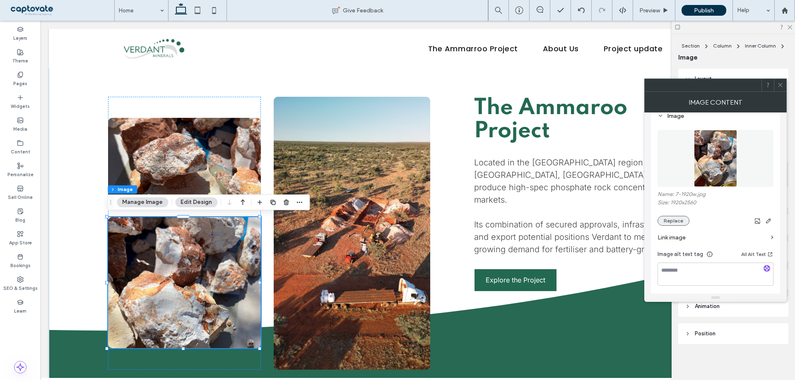
click at [675, 219] on button "Replace" at bounding box center [673, 221] width 32 height 10
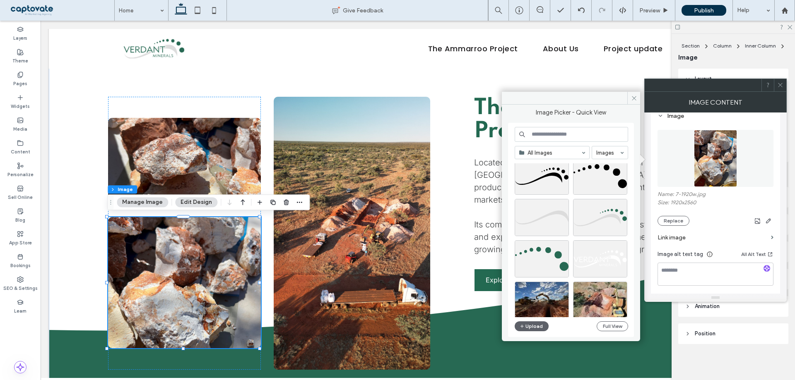
scroll to position [355, 0]
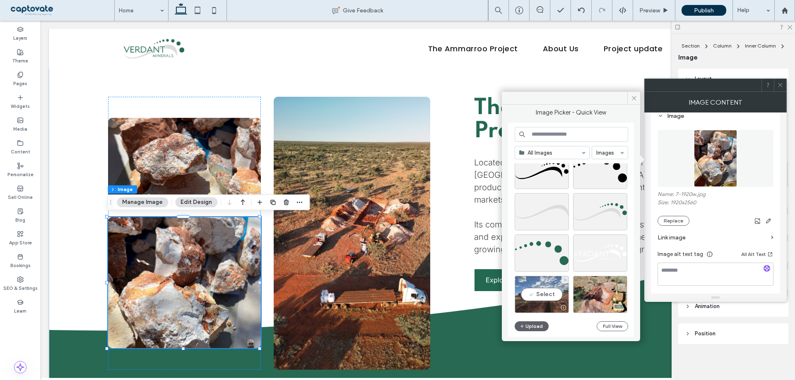
click at [546, 291] on div "Select" at bounding box center [541, 294] width 54 height 37
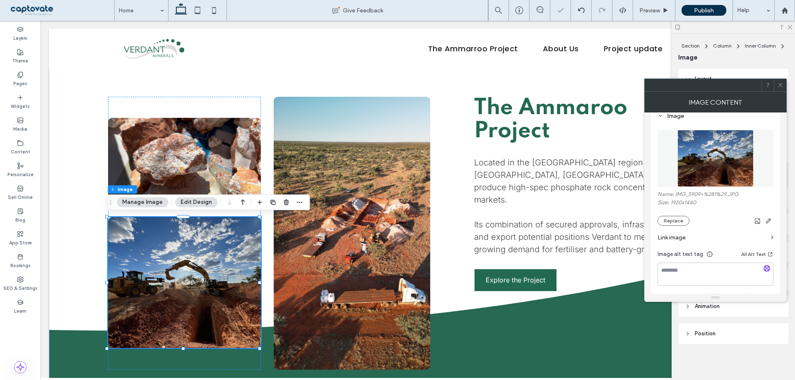
click at [780, 87] on icon at bounding box center [780, 85] width 6 height 6
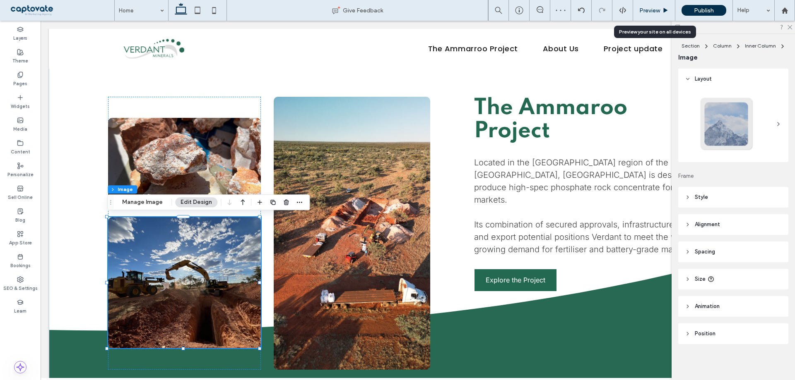
click at [666, 10] on use at bounding box center [665, 10] width 4 height 5
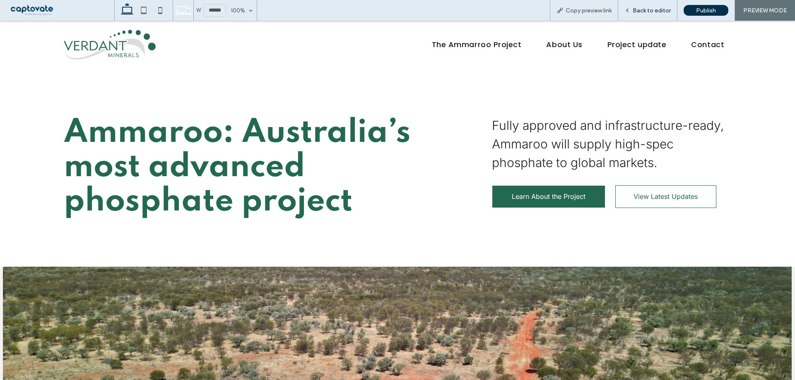
click at [656, 11] on span "Back to editor" at bounding box center [651, 10] width 38 height 7
